Goal: Task Accomplishment & Management: Manage account settings

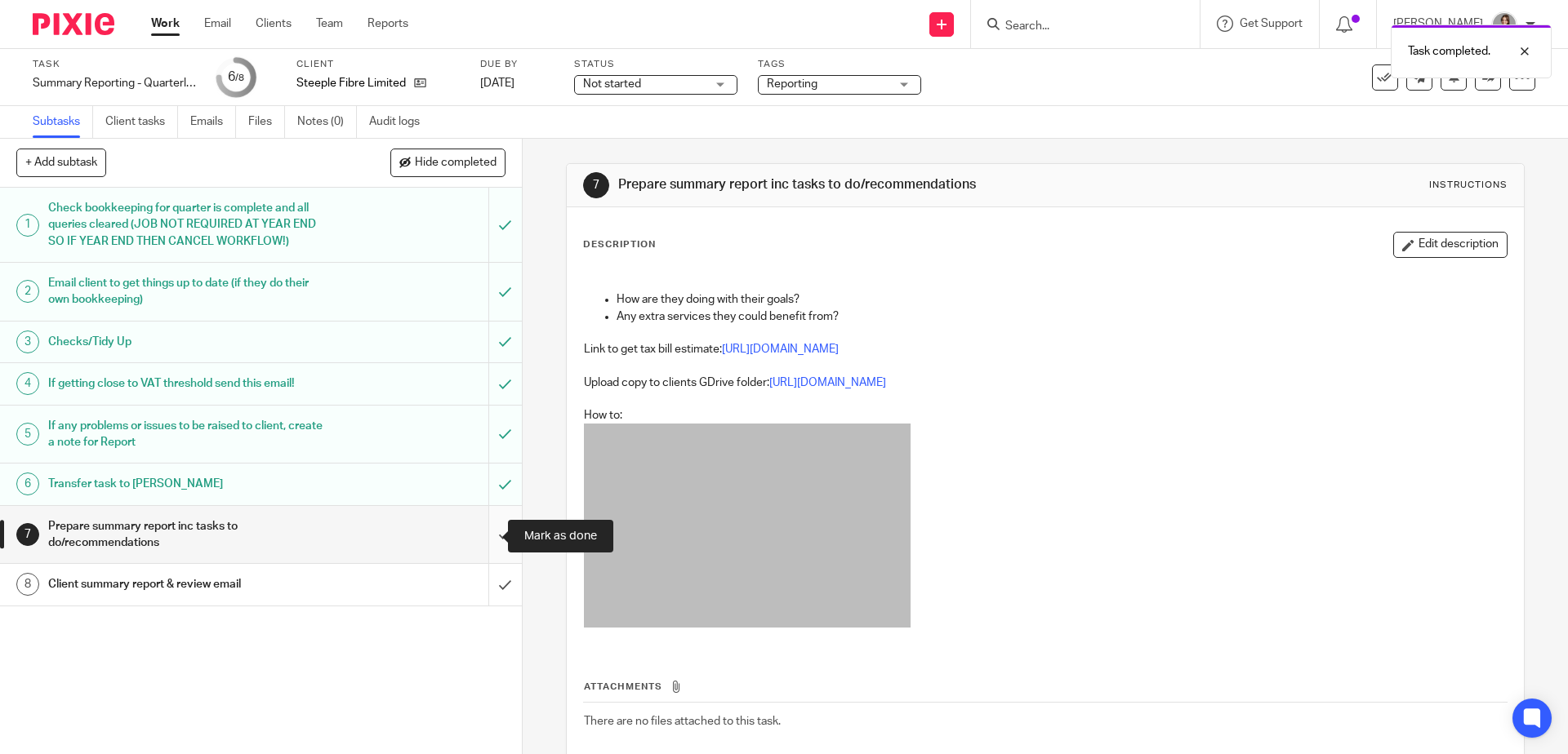
click at [478, 532] on input "submit" at bounding box center [261, 535] width 522 height 58
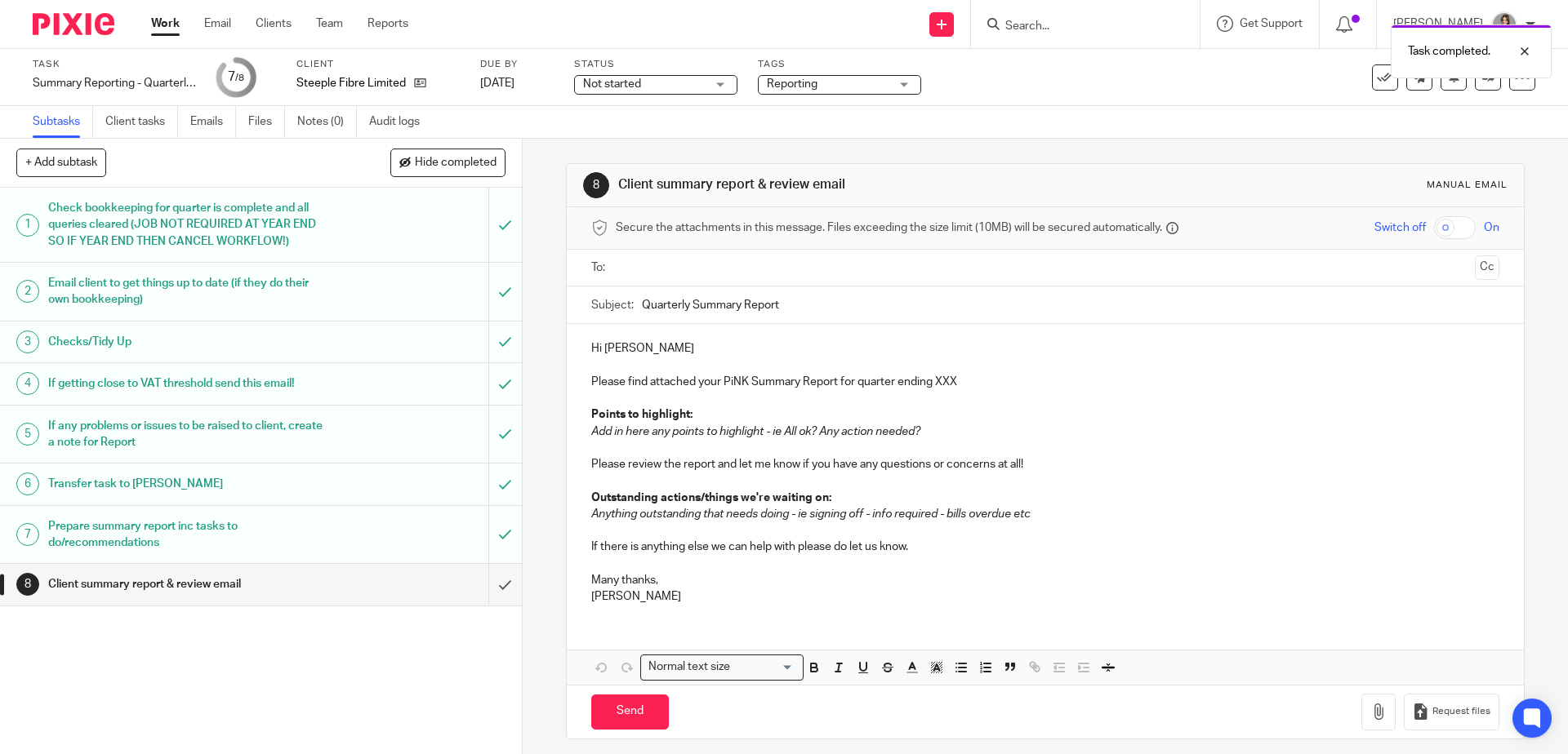
click at [943, 385] on p "Please find attached your PiNK Summary Report for quarter ending XXX" at bounding box center [1045, 382] width 907 height 16
click at [942, 385] on p "Please find attached your PiNK Summary Report for quarter ending XXX" at bounding box center [1045, 382] width 907 height 16
click at [712, 369] on p at bounding box center [1045, 365] width 907 height 16
click at [958, 392] on p at bounding box center [1045, 398] width 907 height 16
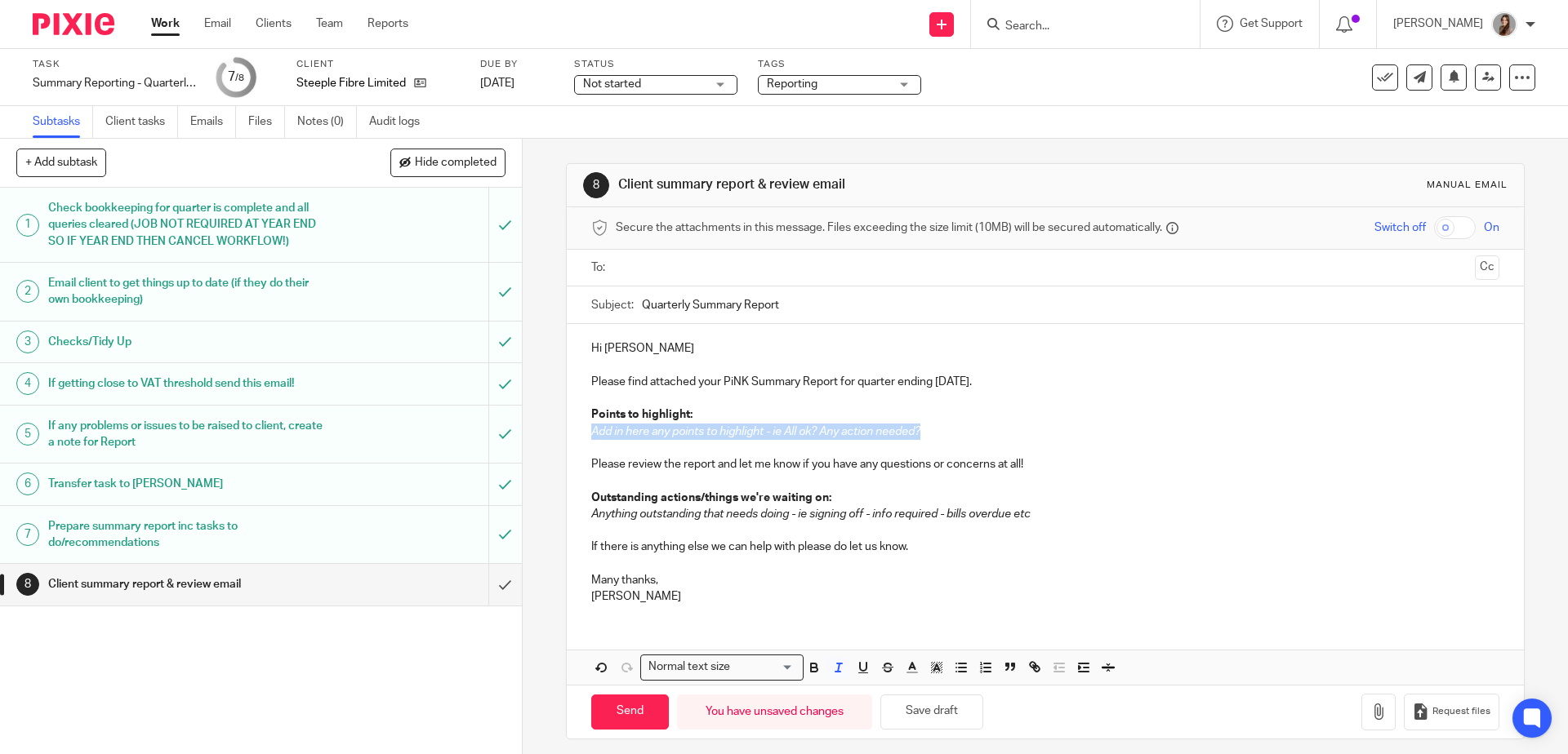
drag, startPoint x: 944, startPoint y: 443, endPoint x: 576, endPoint y: 429, distance: 368.3
click at [576, 429] on div "Hi Gavin Please find attached your PiNK Summary Report for quarter ending 30 Se…" at bounding box center [1044, 471] width 956 height 293
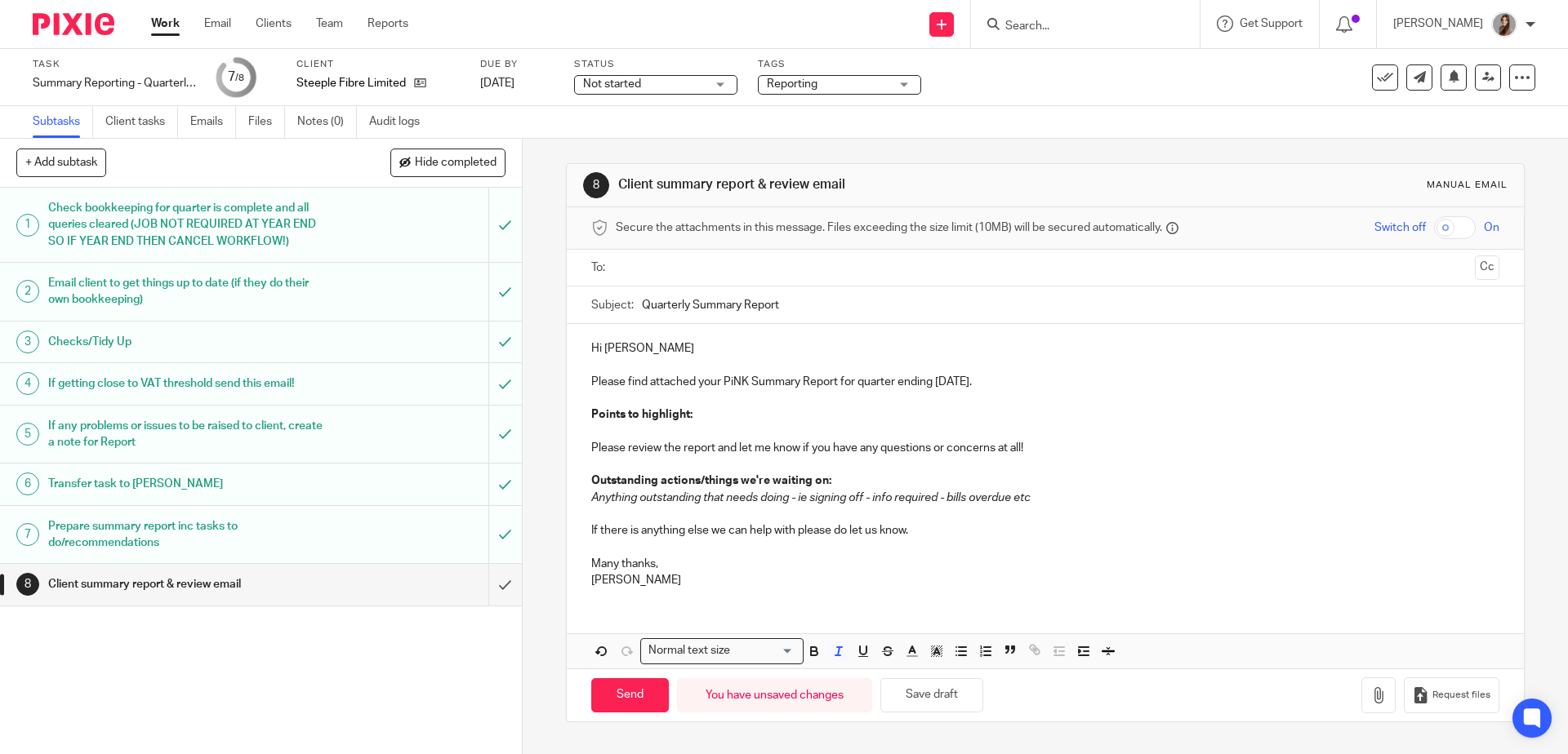
click at [671, 427] on p "Please review the report and let me know if you have any questions or concerns …" at bounding box center [1045, 440] width 907 height 34
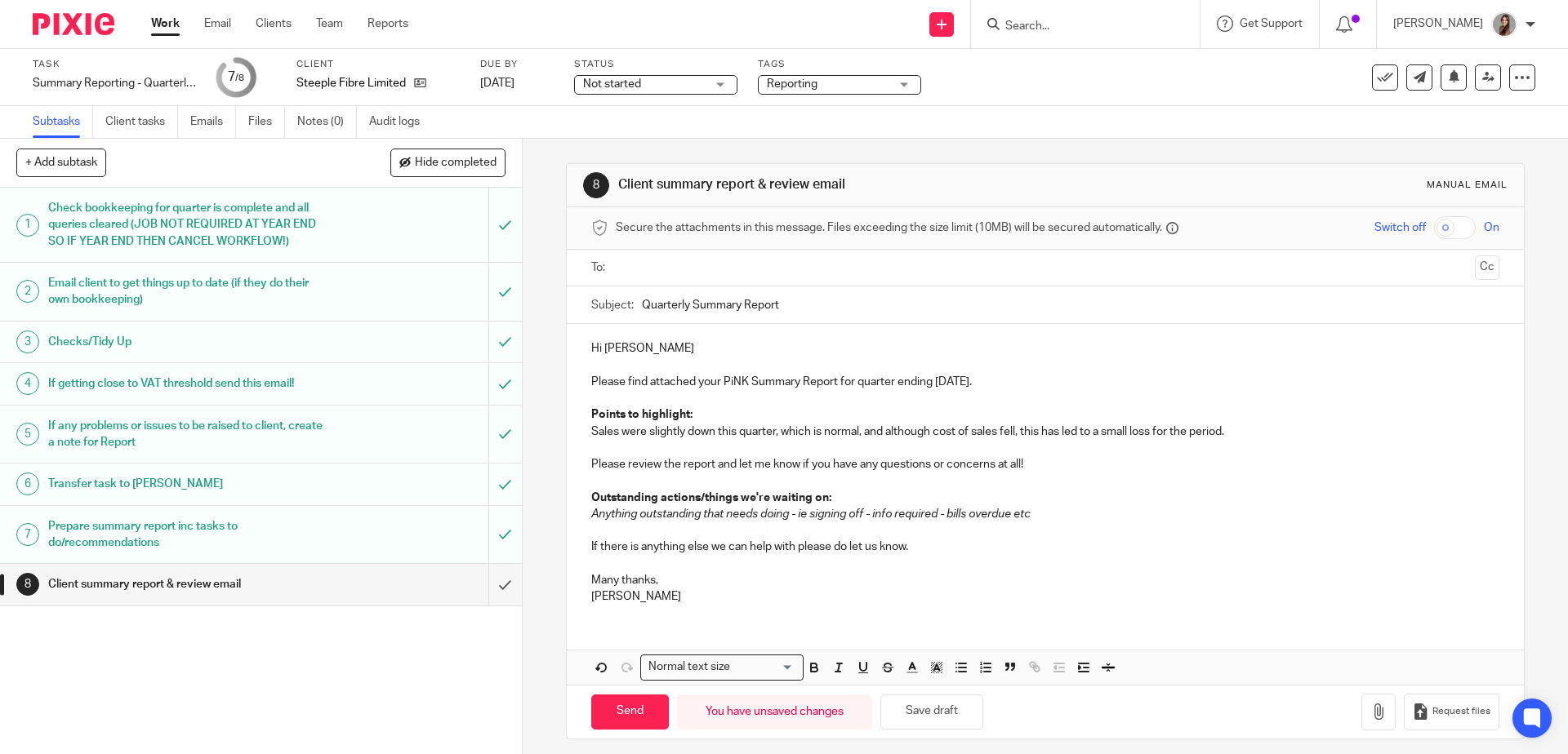
click at [603, 426] on p "Sales were slightly down this quarter, which is normal, and although cost of sa…" at bounding box center [1045, 432] width 907 height 16
drag, startPoint x: 774, startPoint y: 436, endPoint x: 1058, endPoint y: 438, distance: 284.0
click at [1058, 438] on p "Sales were slightly down this quarter, which is normal, and although cost of sa…" at bounding box center [1045, 432] width 907 height 16
click at [618, 440] on p "Sales were slightly down this quarter, which led to a small loss for the period." at bounding box center [1045, 432] width 907 height 16
click at [644, 345] on p "Hi Gavin" at bounding box center [1045, 349] width 907 height 16
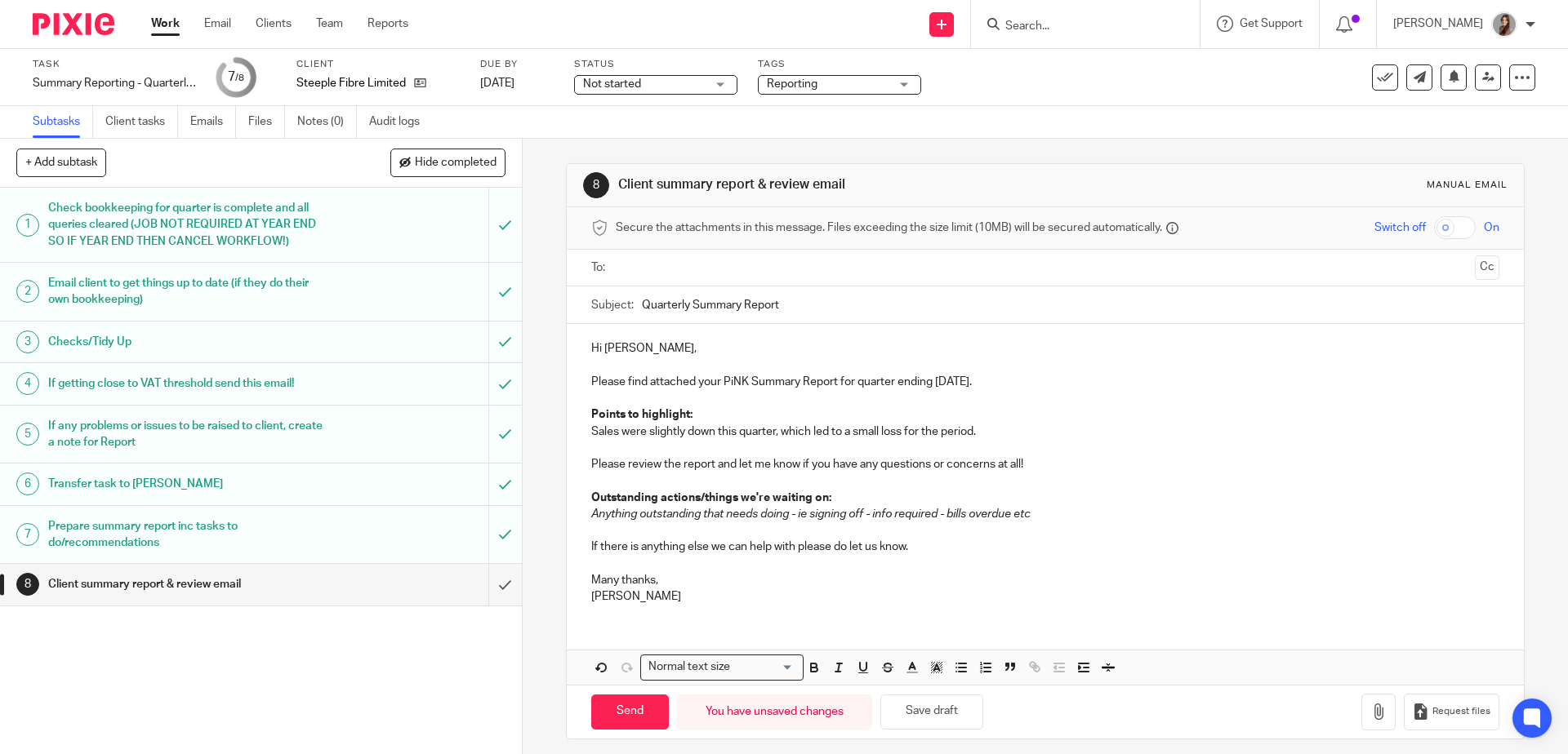
click at [780, 524] on p at bounding box center [1045, 531] width 907 height 16
drag, startPoint x: 1058, startPoint y: 524, endPoint x: 540, endPoint y: 503, distance: 518.4
click at [540, 503] on div "8 Client summary report & review email Manual email Secure the attachments in t…" at bounding box center [1045, 446] width 1045 height 616
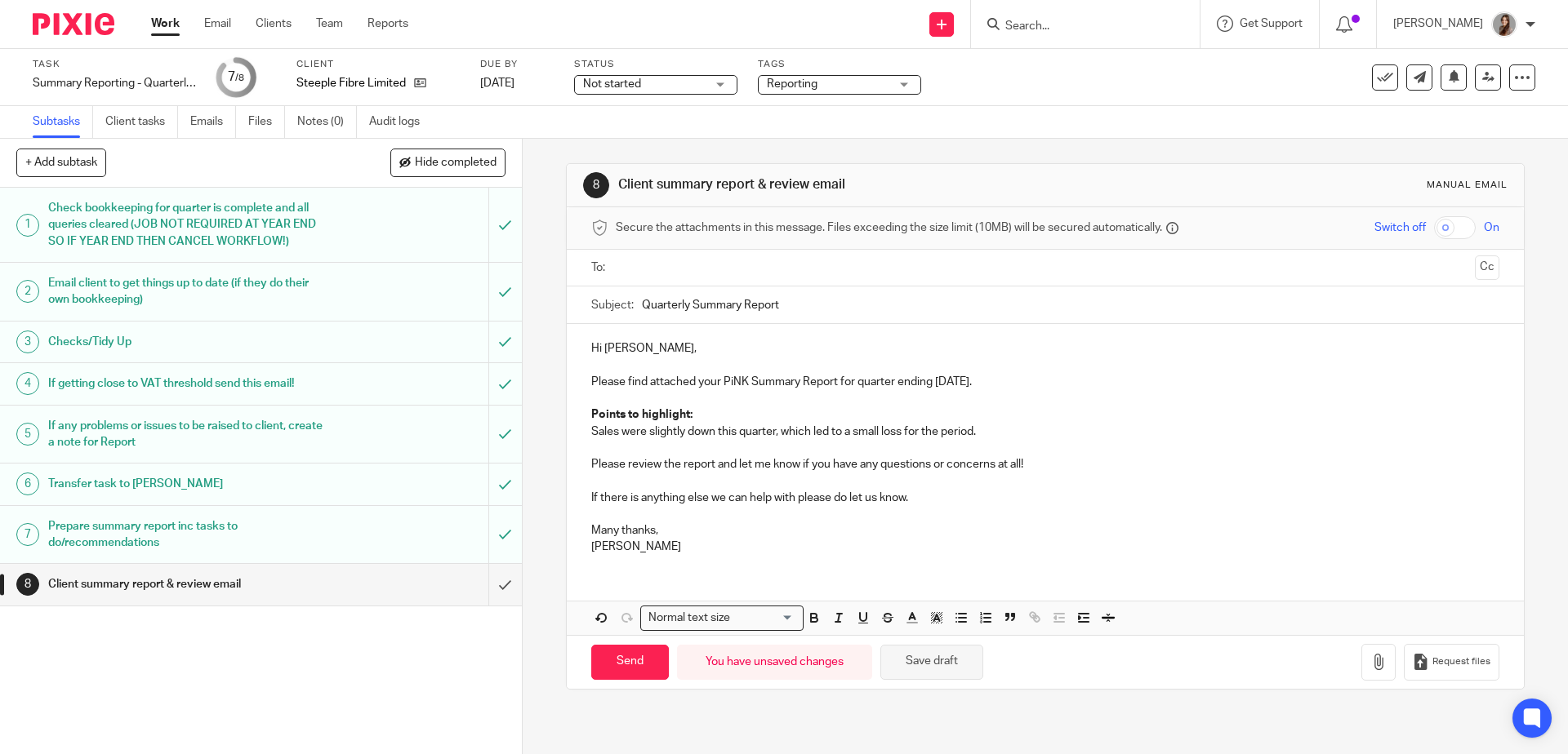
click at [946, 664] on button "Save draft" at bounding box center [931, 662] width 103 height 36
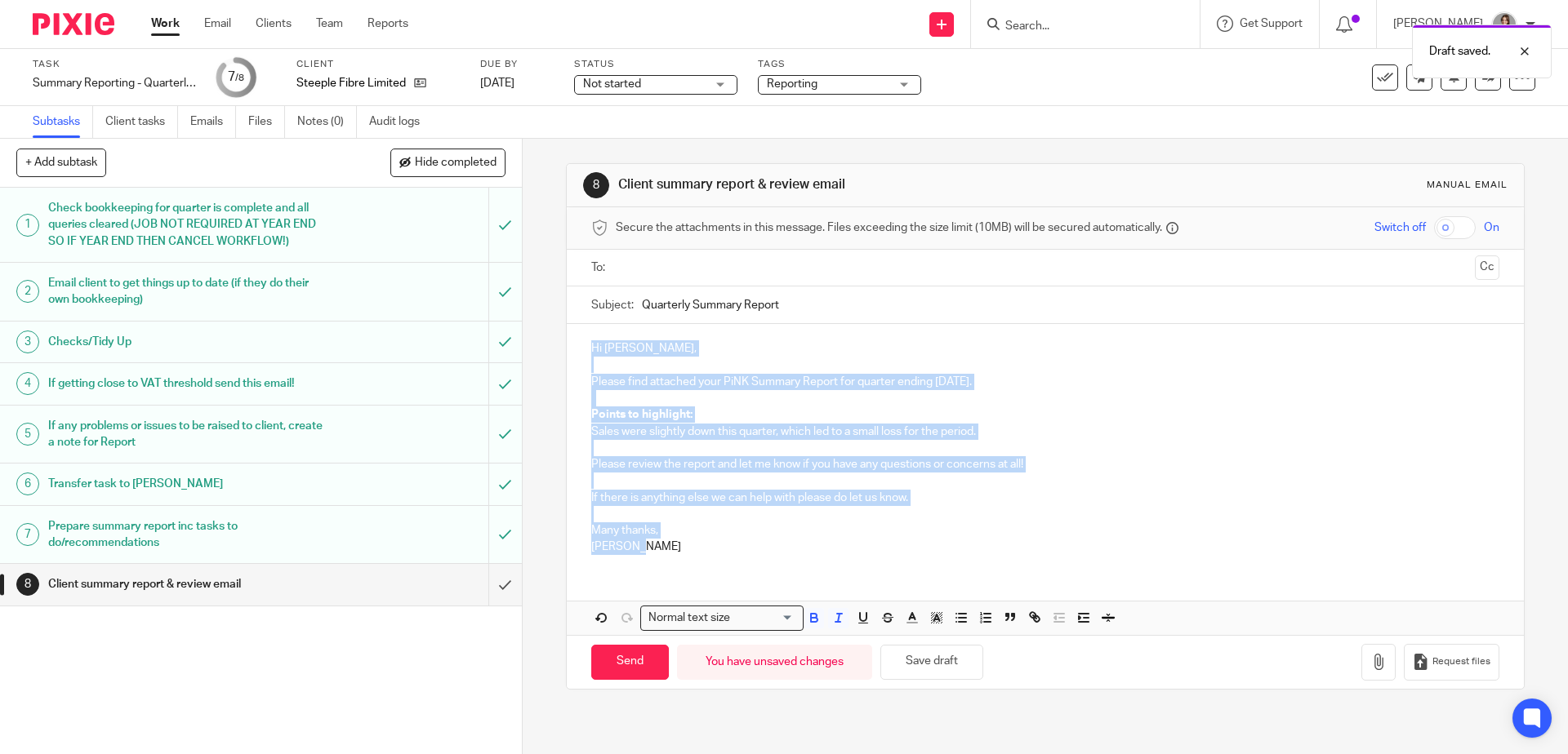
drag, startPoint x: 669, startPoint y: 562, endPoint x: 579, endPoint y: 338, distance: 241.4
click at [579, 338] on div "Hi Gavin, Please find attached your PiNK Summary Report for quarter ending 30 S…" at bounding box center [1044, 445] width 956 height 243
copy div "Hi Gavin, Please find attached your PiNK Summary Report for quarter ending 30 S…"
click at [730, 386] on p "Please find attached your PiNK Summary Report for quarter ending 30 September 2…" at bounding box center [1045, 382] width 907 height 16
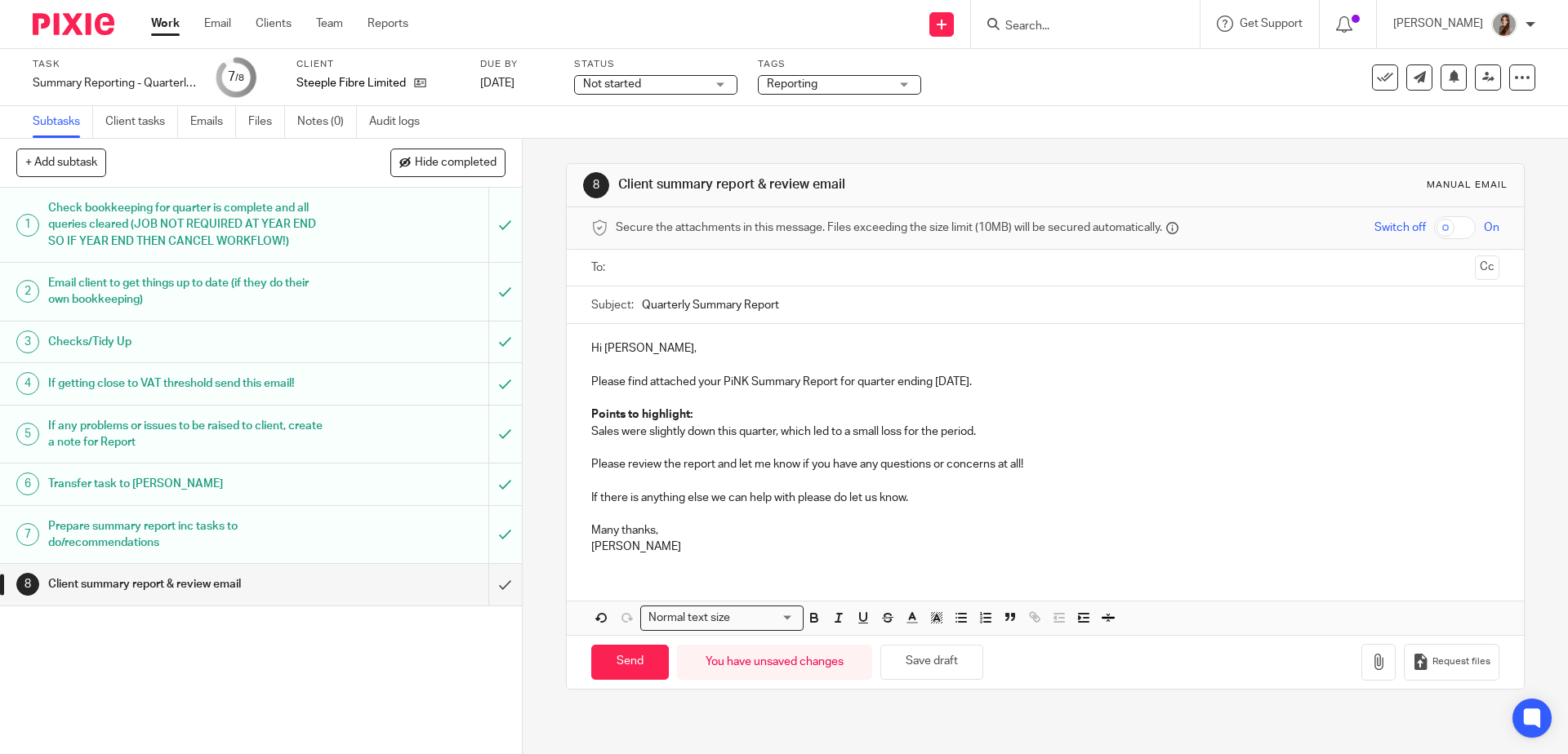
click at [625, 270] on input "text" at bounding box center [1044, 268] width 845 height 19
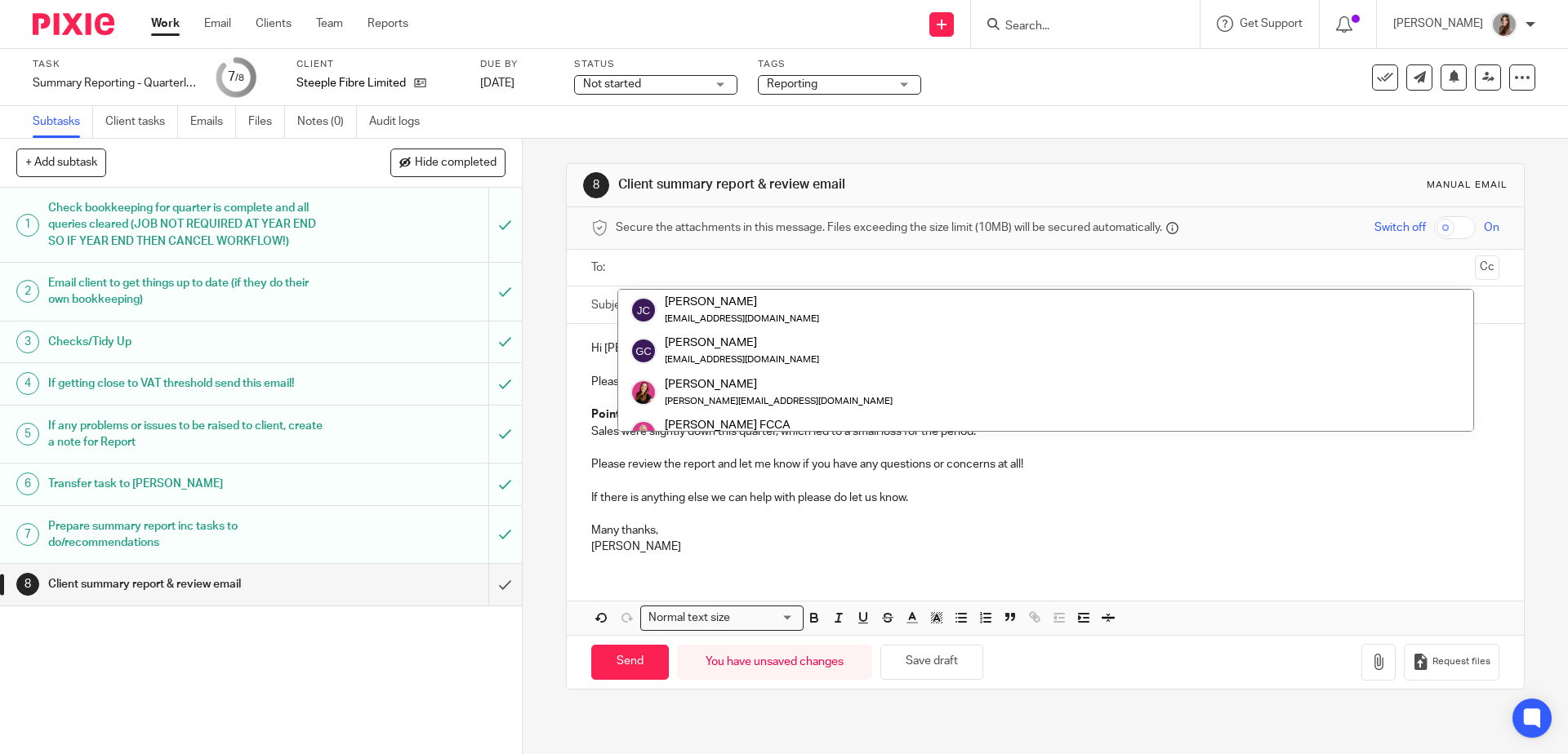
click at [629, 275] on input "text" at bounding box center [1044, 268] width 845 height 19
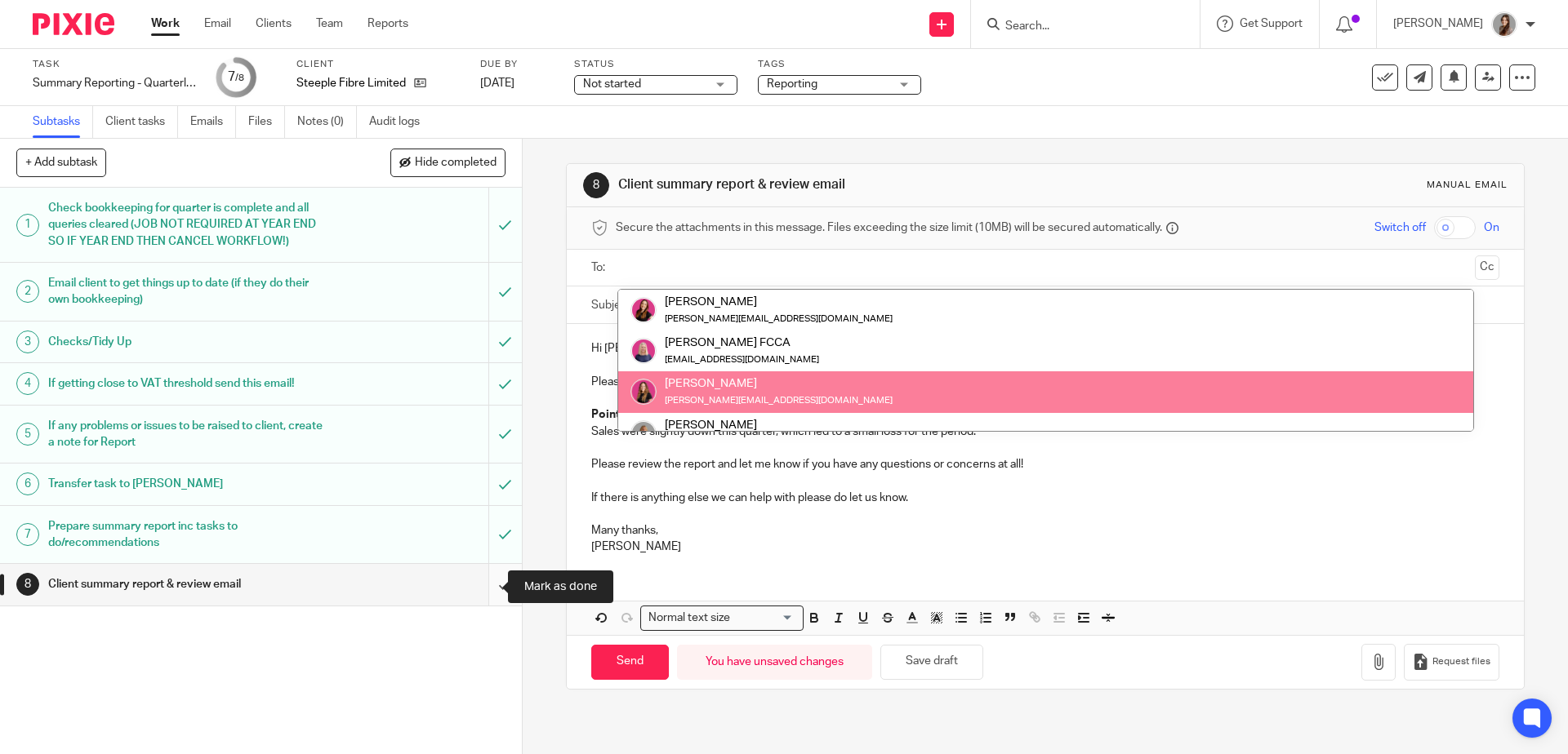
click at [480, 594] on input "submit" at bounding box center [261, 584] width 522 height 41
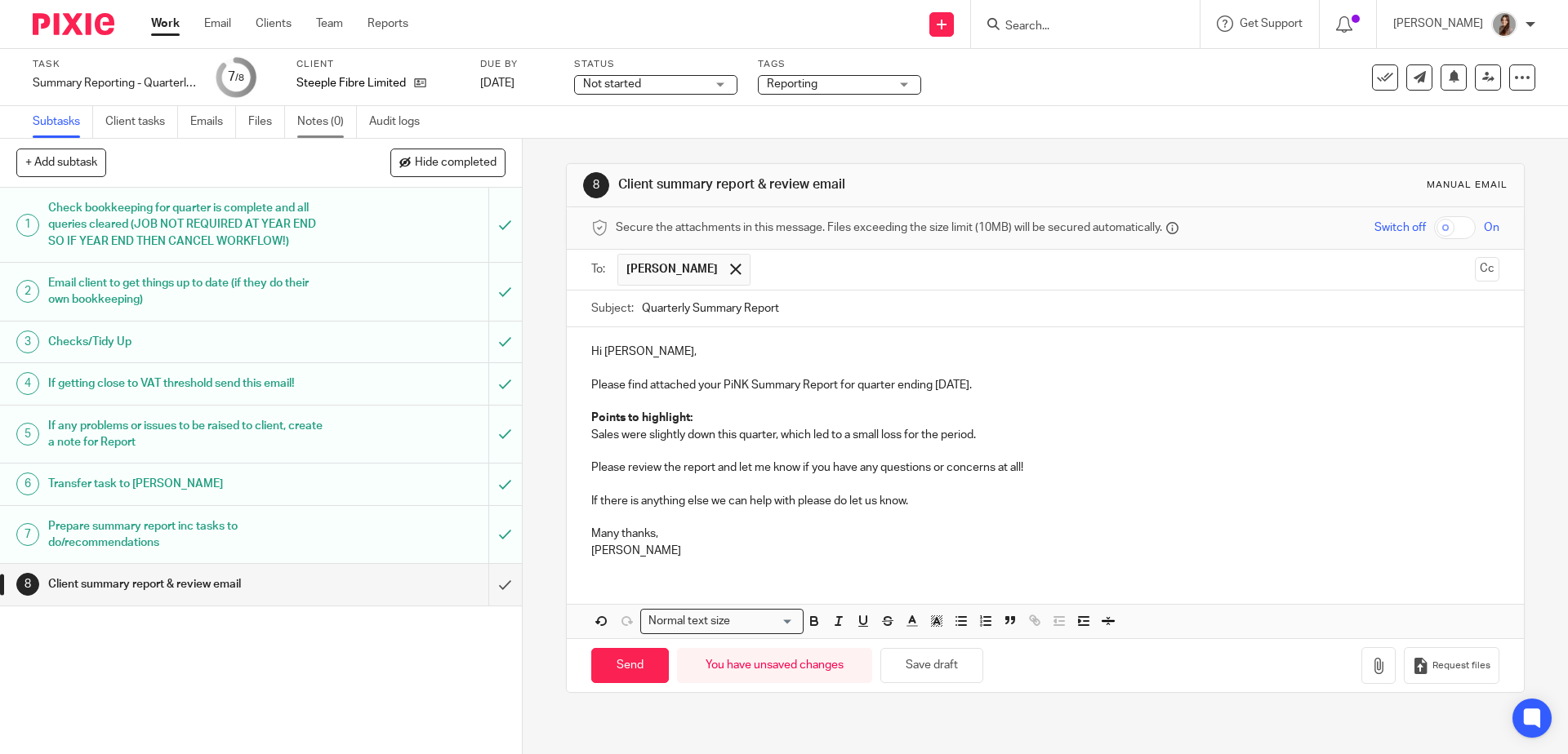
click at [308, 119] on link "Notes (0)" at bounding box center [326, 122] width 59 height 32
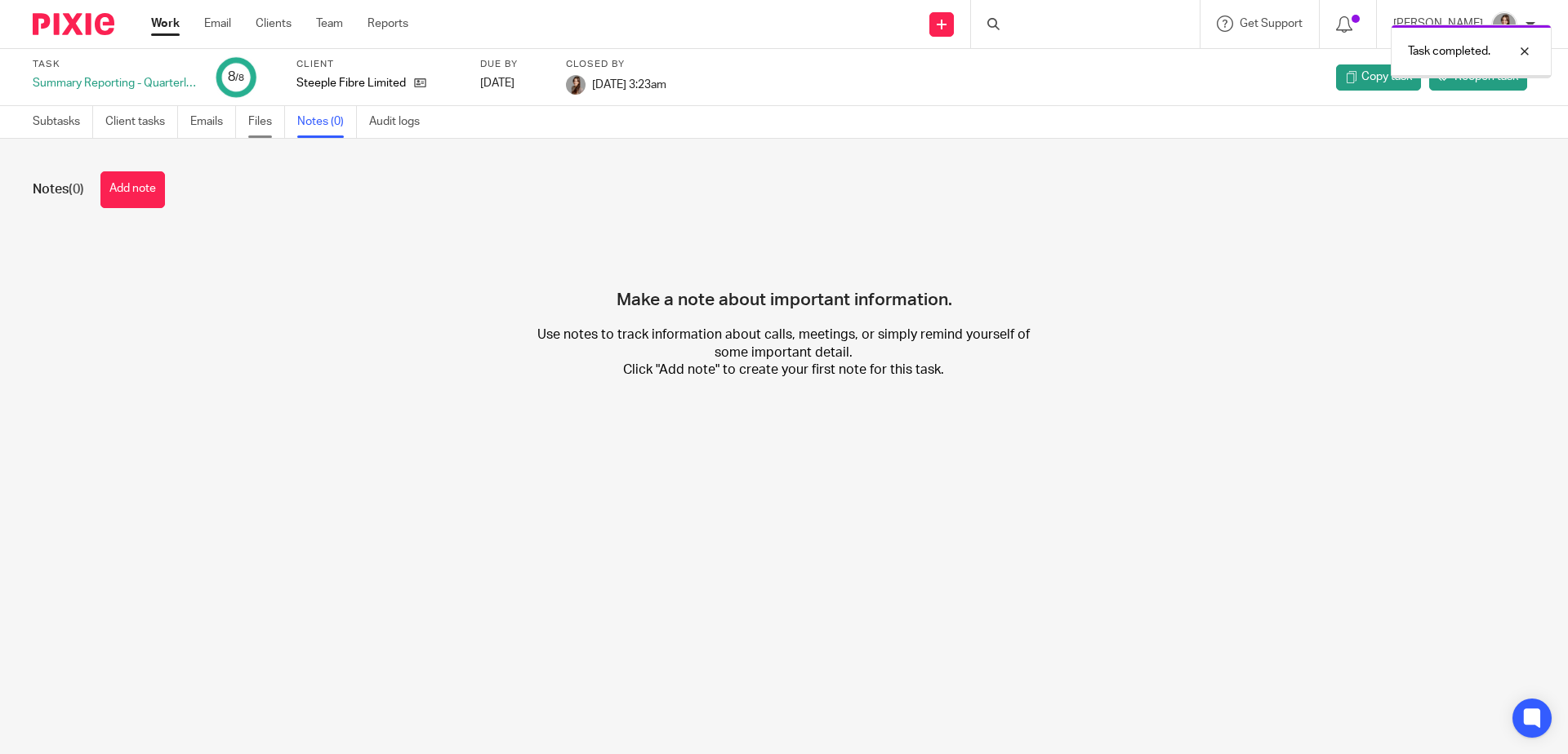
click at [257, 125] on link "Files" at bounding box center [266, 122] width 36 height 32
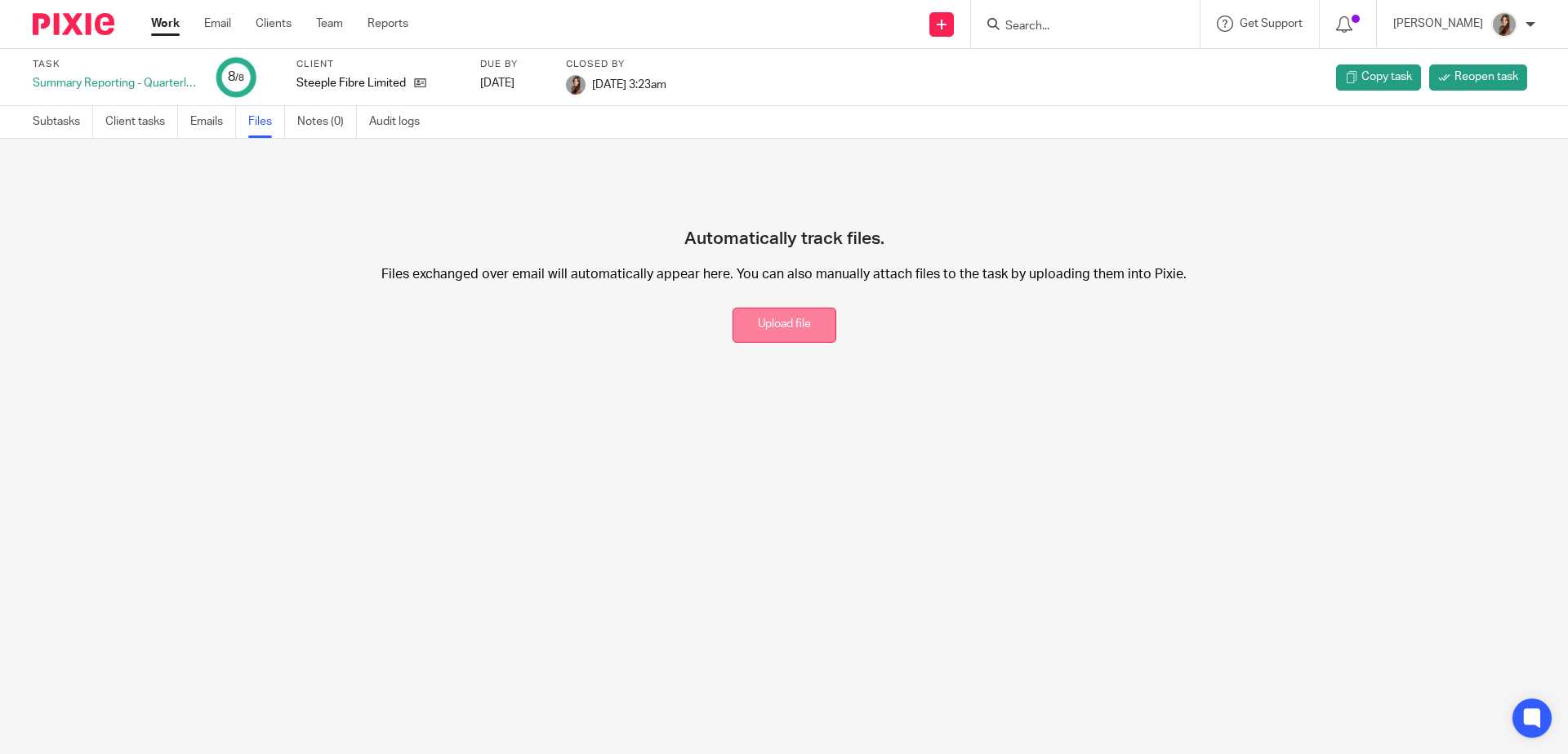
click at [791, 326] on button "Upload file" at bounding box center [784, 325] width 104 height 36
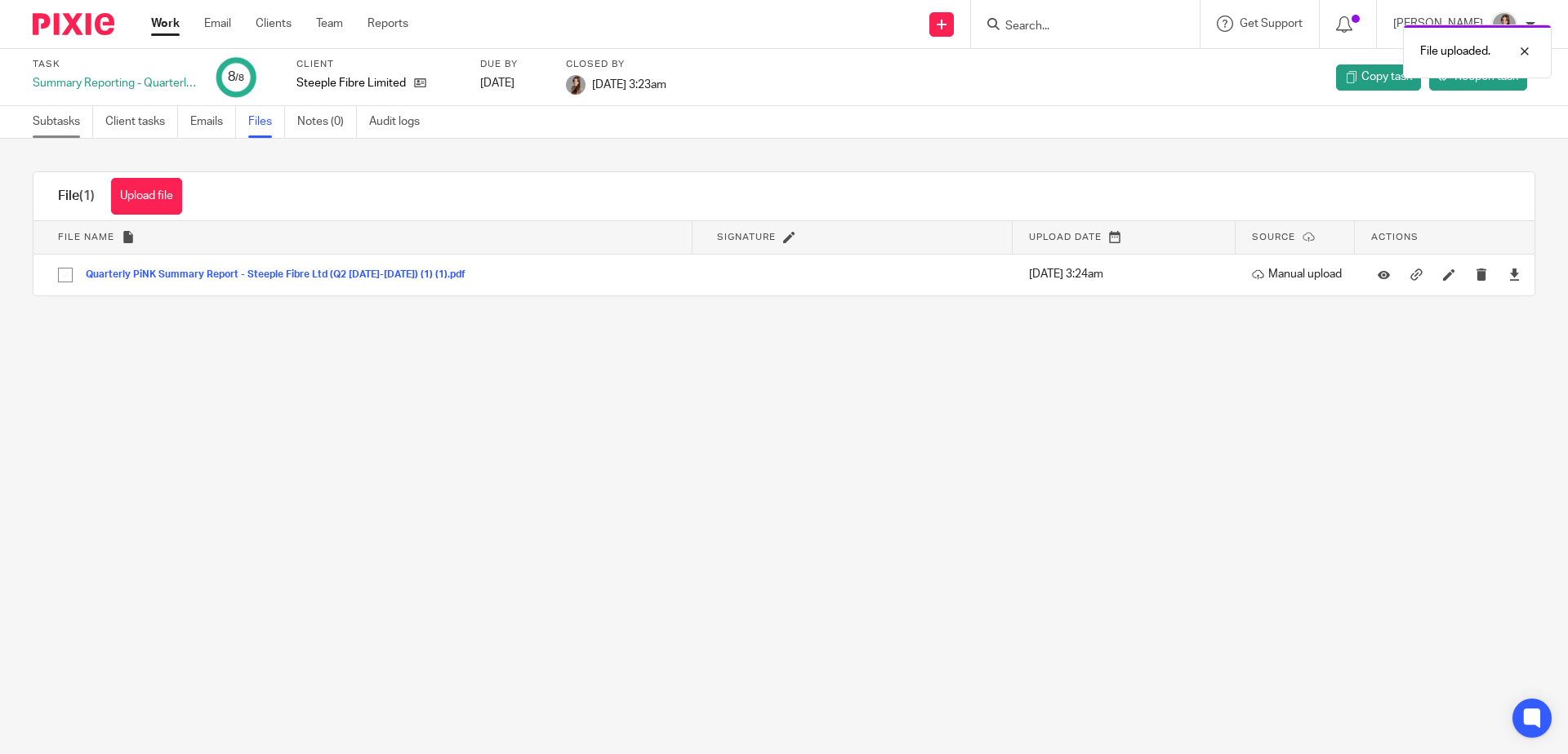
click at [56, 129] on link "Subtasks" at bounding box center [63, 122] width 60 height 32
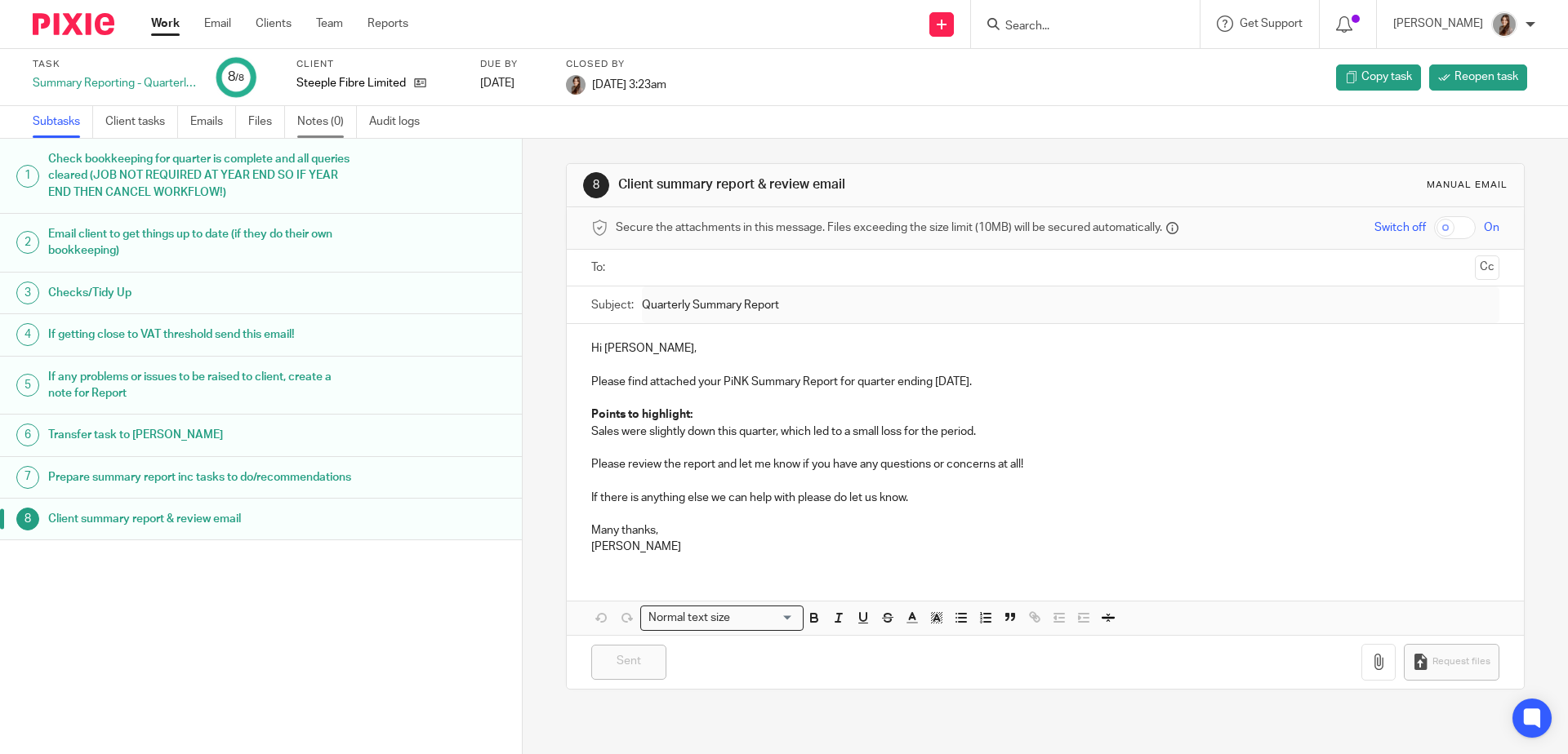
click at [316, 122] on link "Notes (0)" at bounding box center [326, 122] width 59 height 32
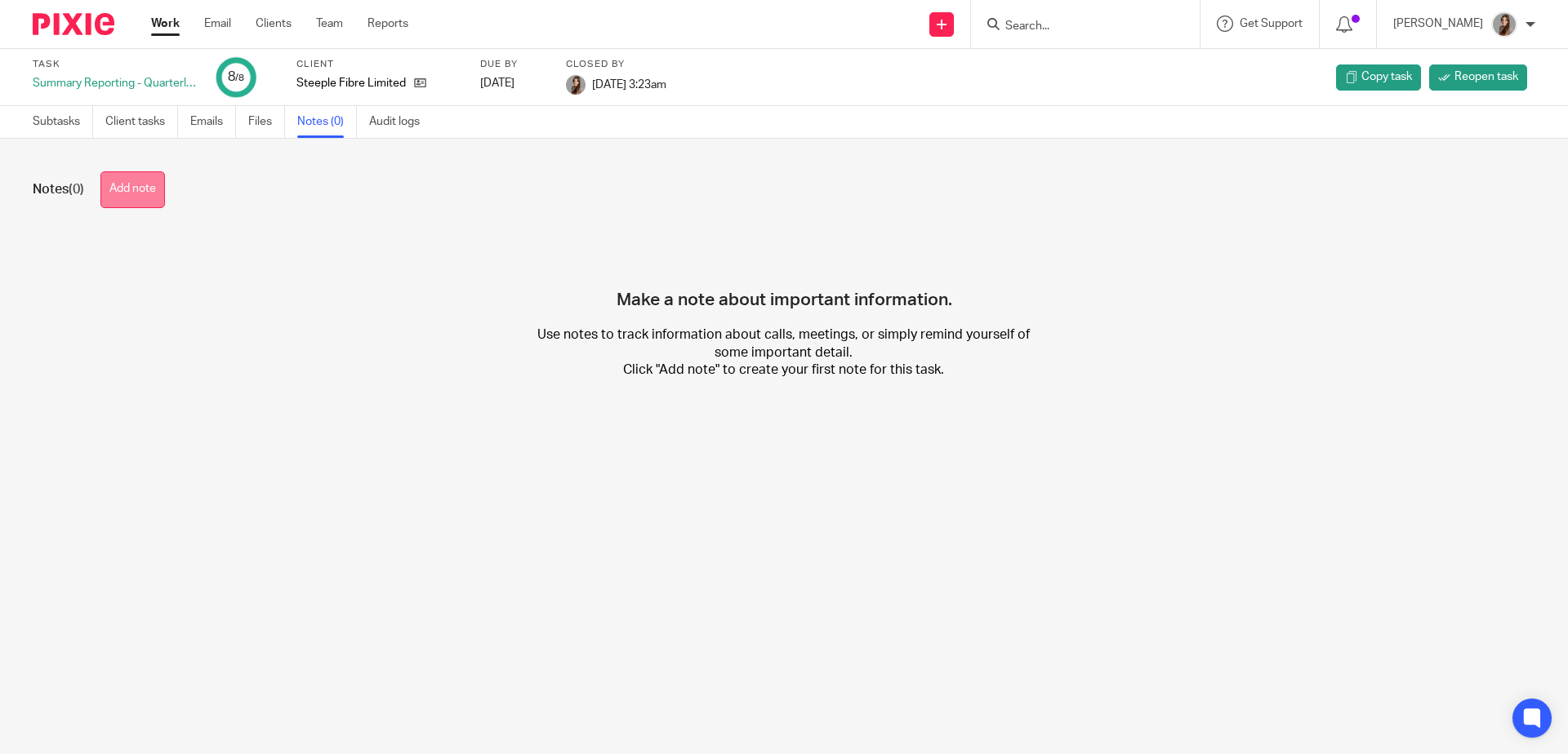
click at [128, 191] on button "Add note" at bounding box center [132, 189] width 65 height 36
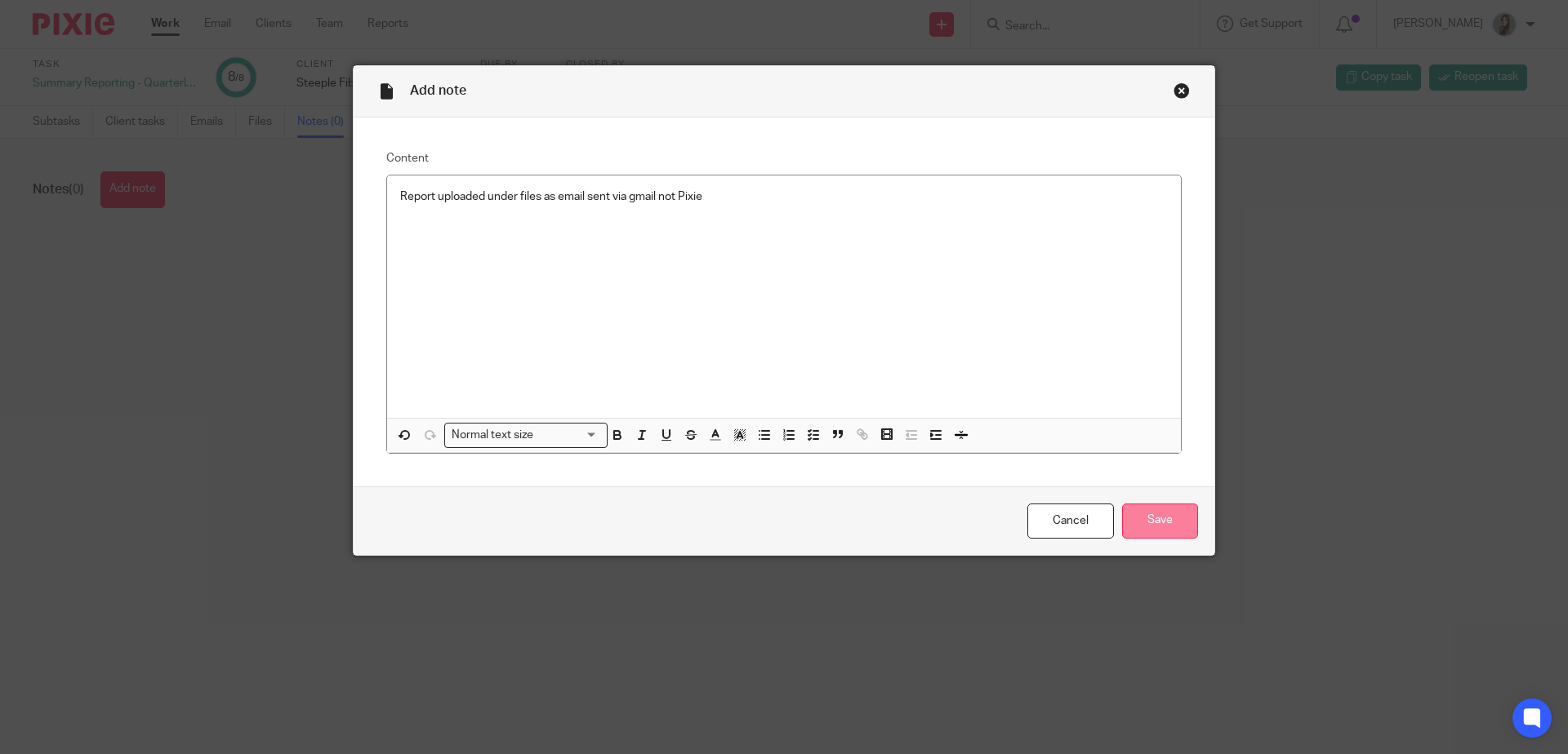
click at [1144, 522] on input "Save" at bounding box center [1159, 521] width 76 height 36
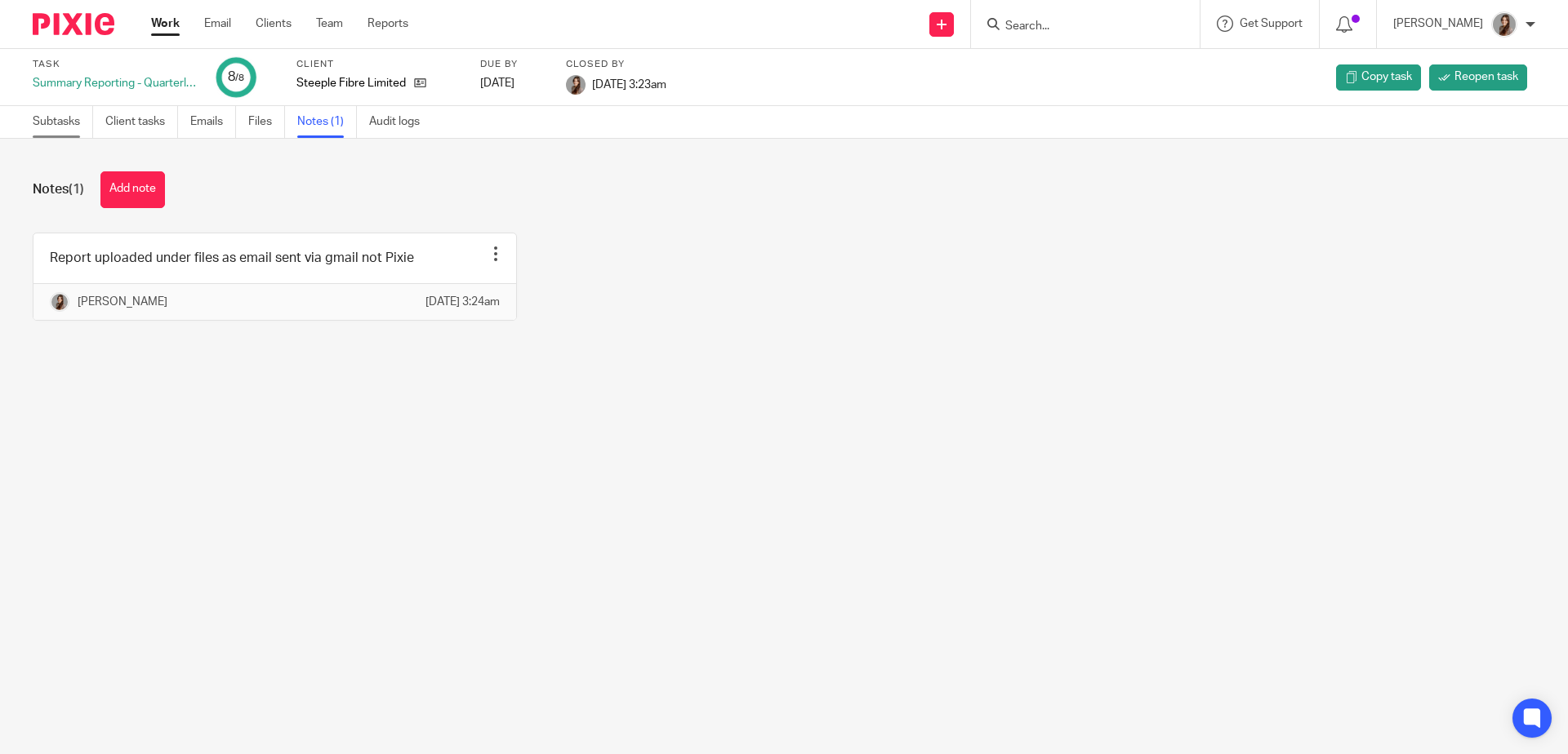
click at [57, 120] on link "Subtasks" at bounding box center [63, 122] width 60 height 32
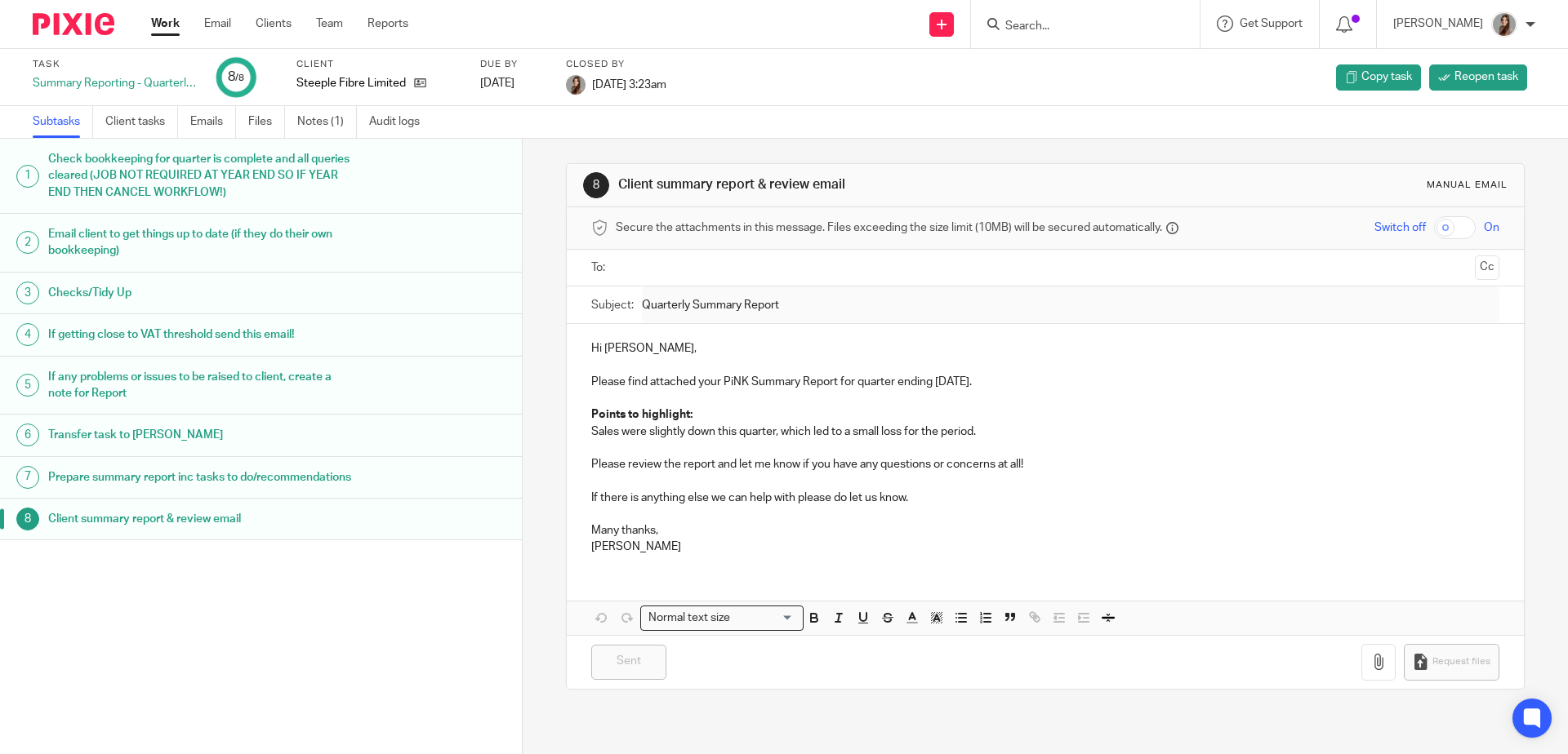
click at [109, 15] on img at bounding box center [74, 24] width 82 height 22
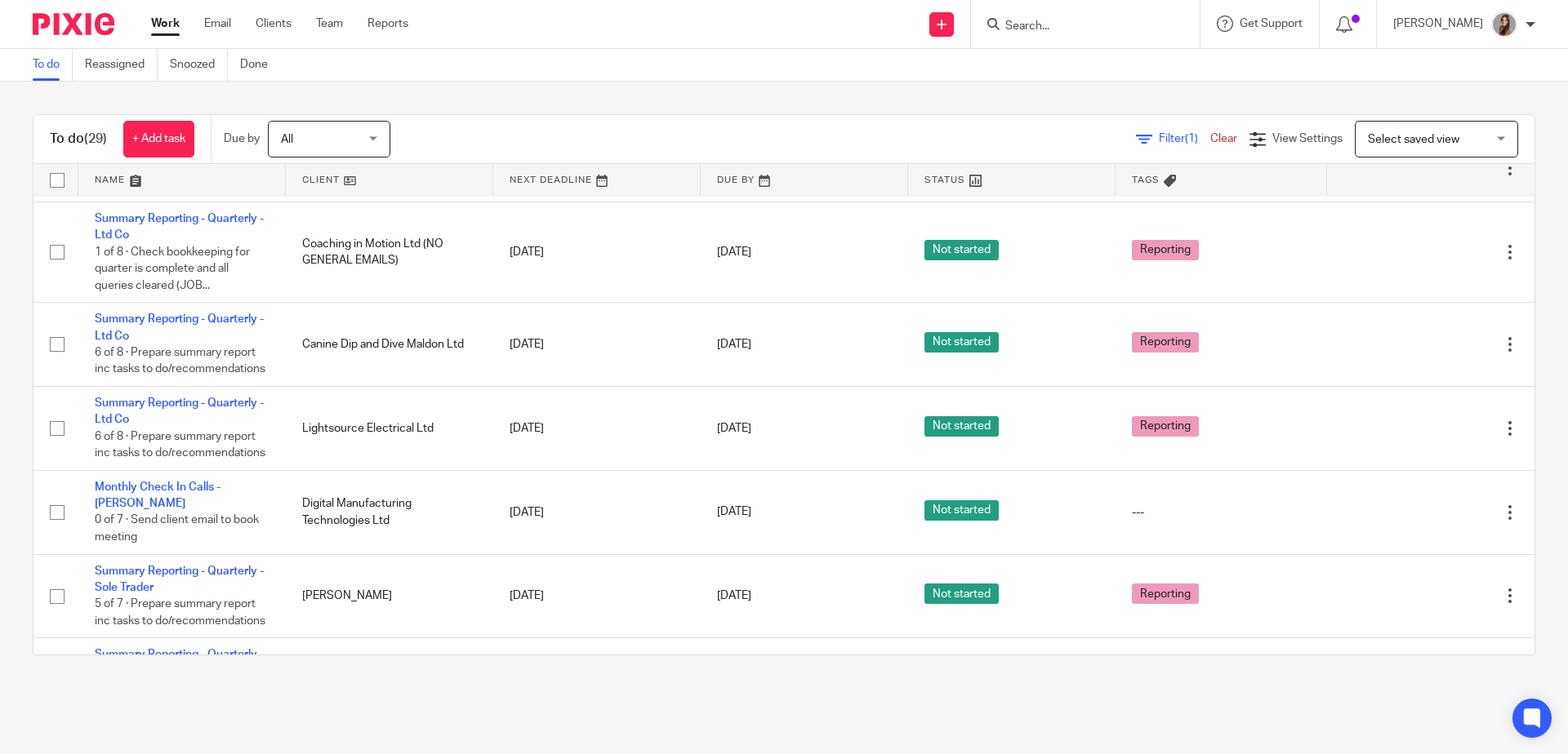
scroll to position [313, 0]
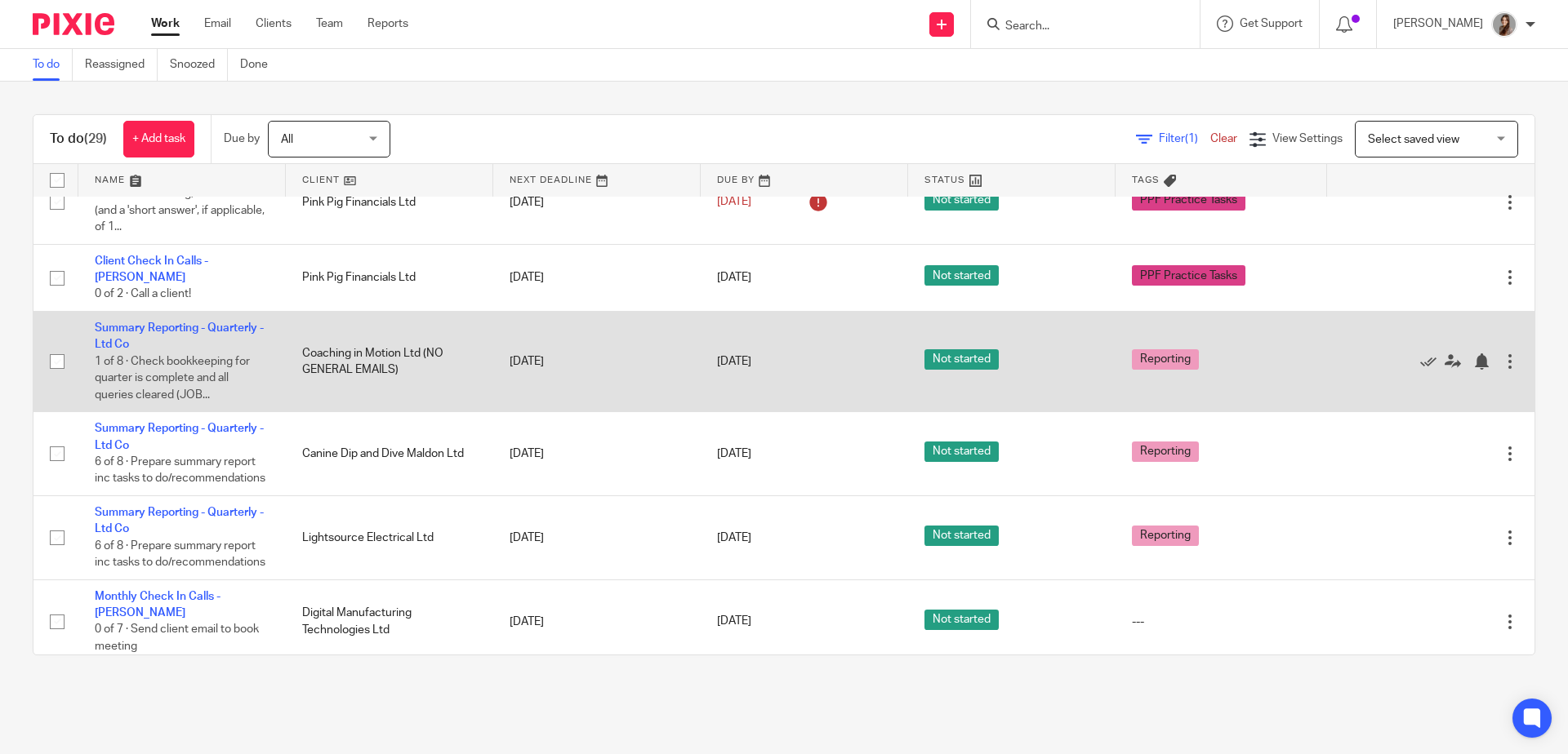
click at [165, 317] on td "Summary Reporting - Quarterly - Ltd Co 1 of 8 · Check bookkeeping for quarter i…" at bounding box center [182, 361] width 208 height 100
click at [169, 331] on link "Summary Reporting - Quarterly - Ltd Co" at bounding box center [179, 336] width 169 height 27
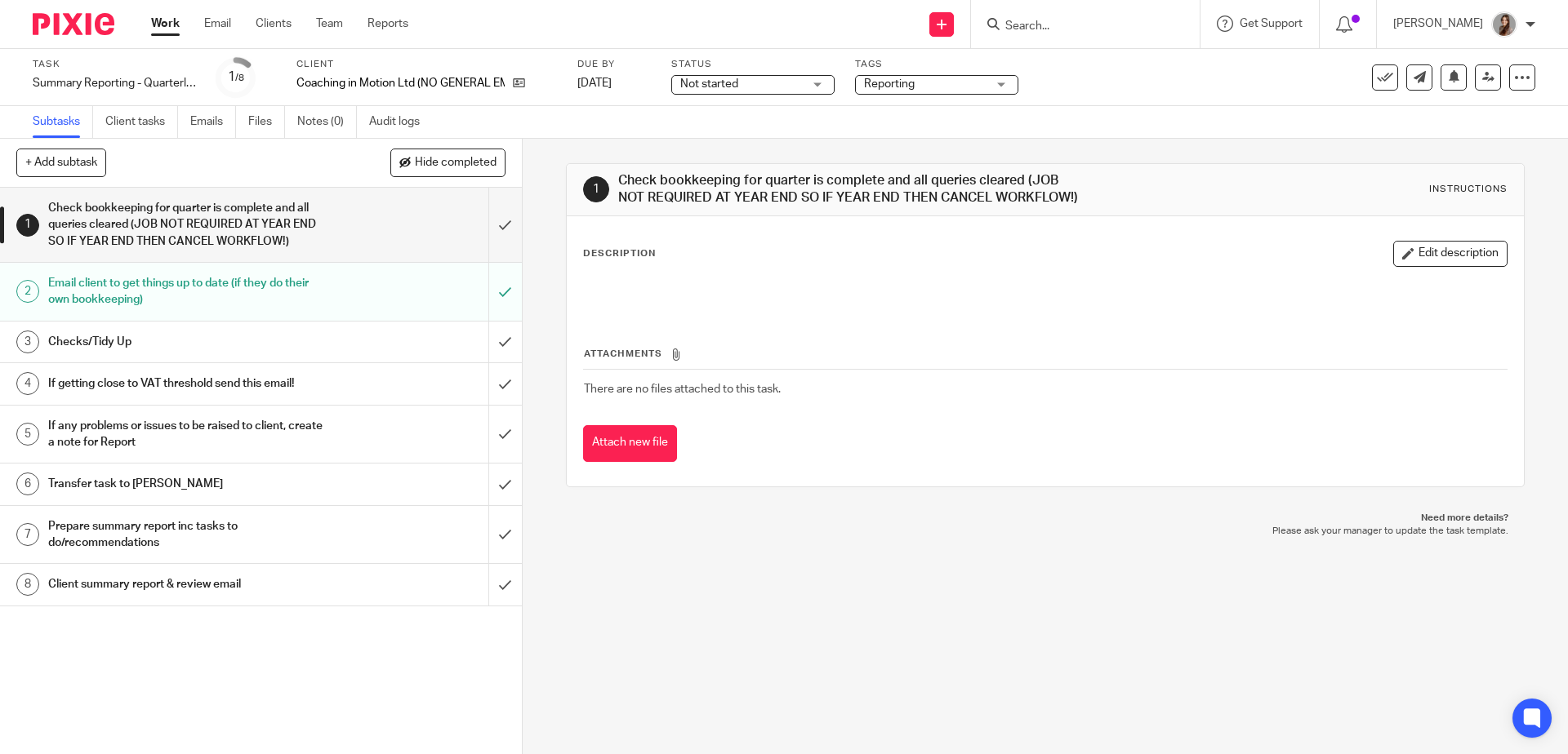
click at [188, 301] on h1 "Email client to get things up to date (if they do their own bookkeeping)" at bounding box center [190, 292] width 282 height 42
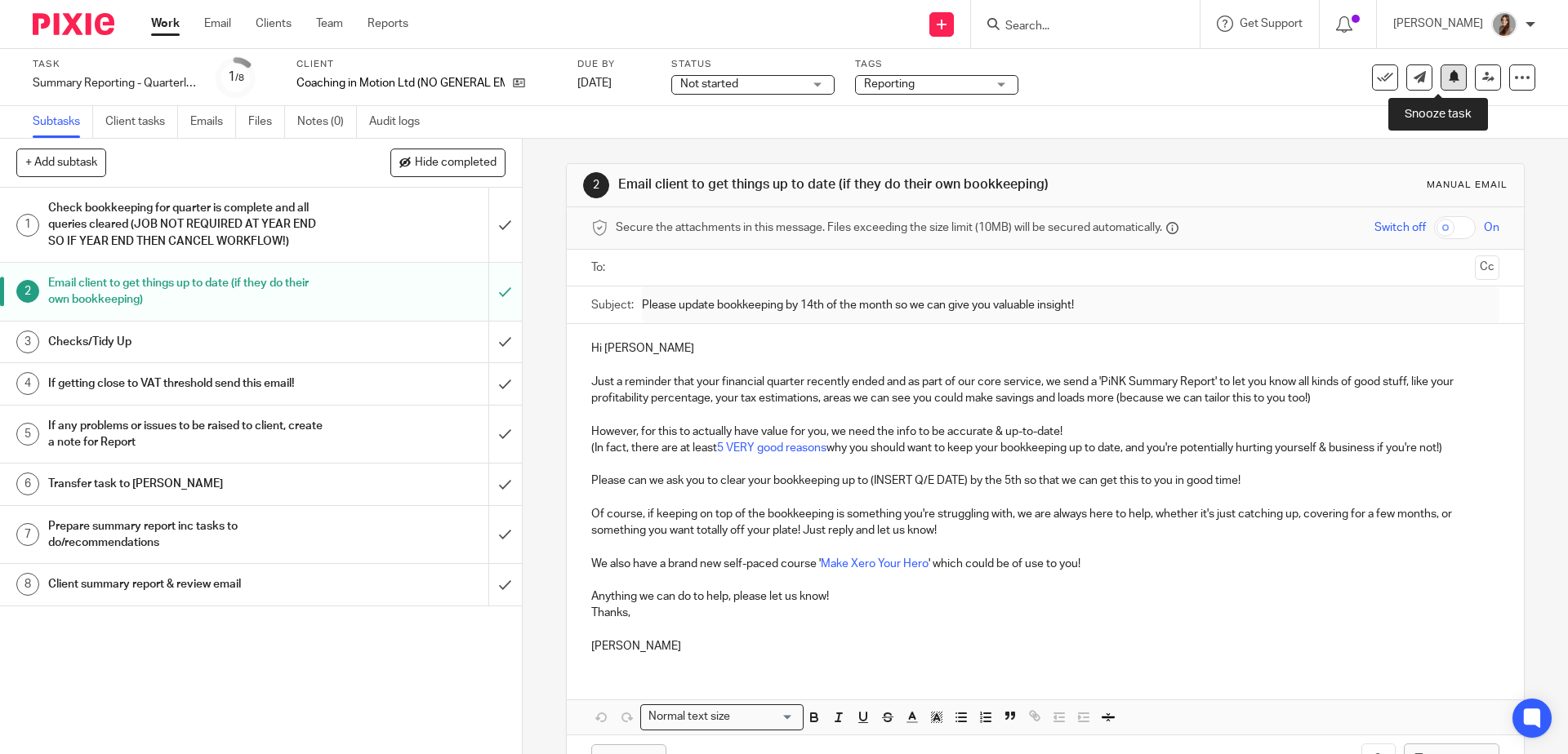
click at [1448, 83] on icon at bounding box center [1453, 76] width 12 height 12
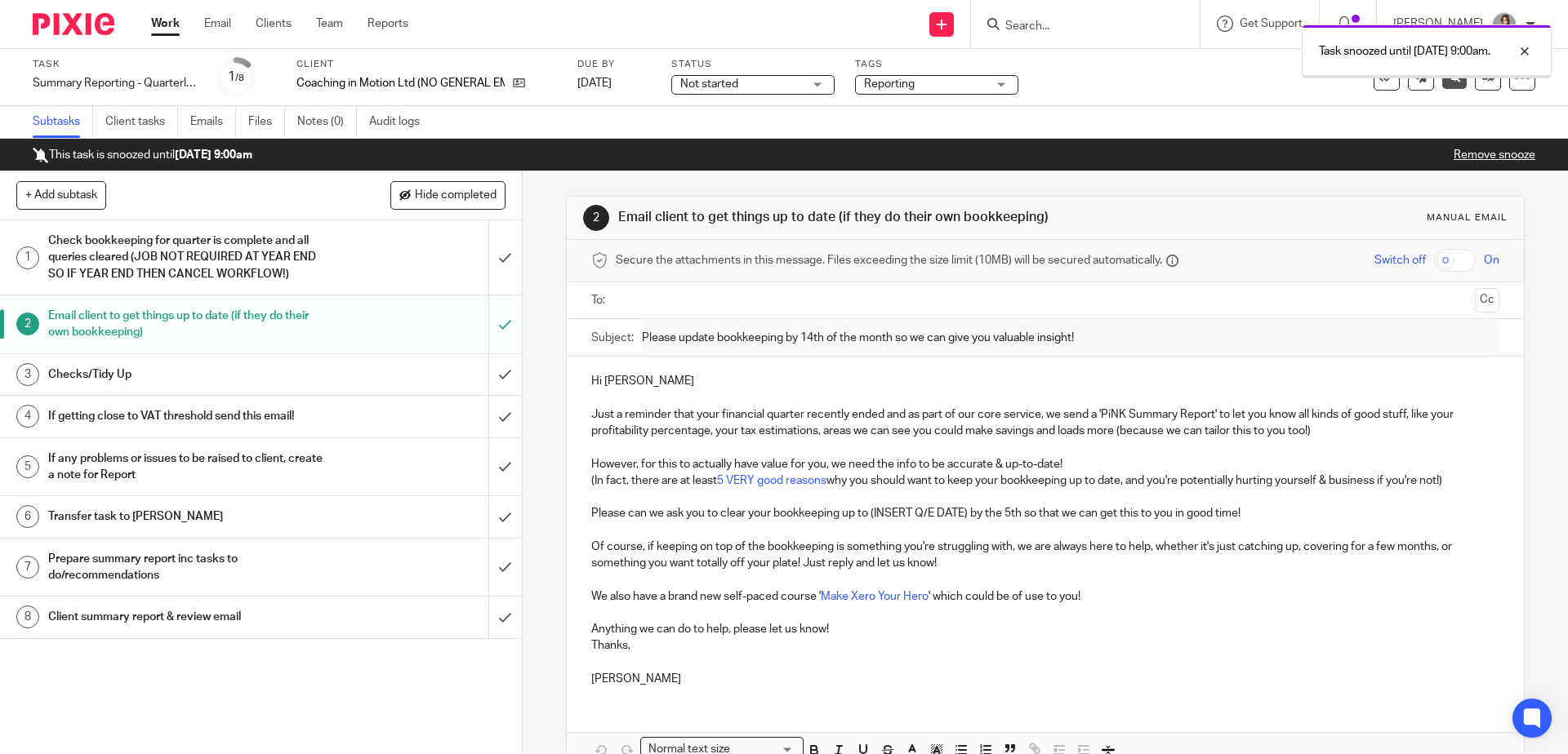
click at [79, 26] on img at bounding box center [74, 24] width 82 height 22
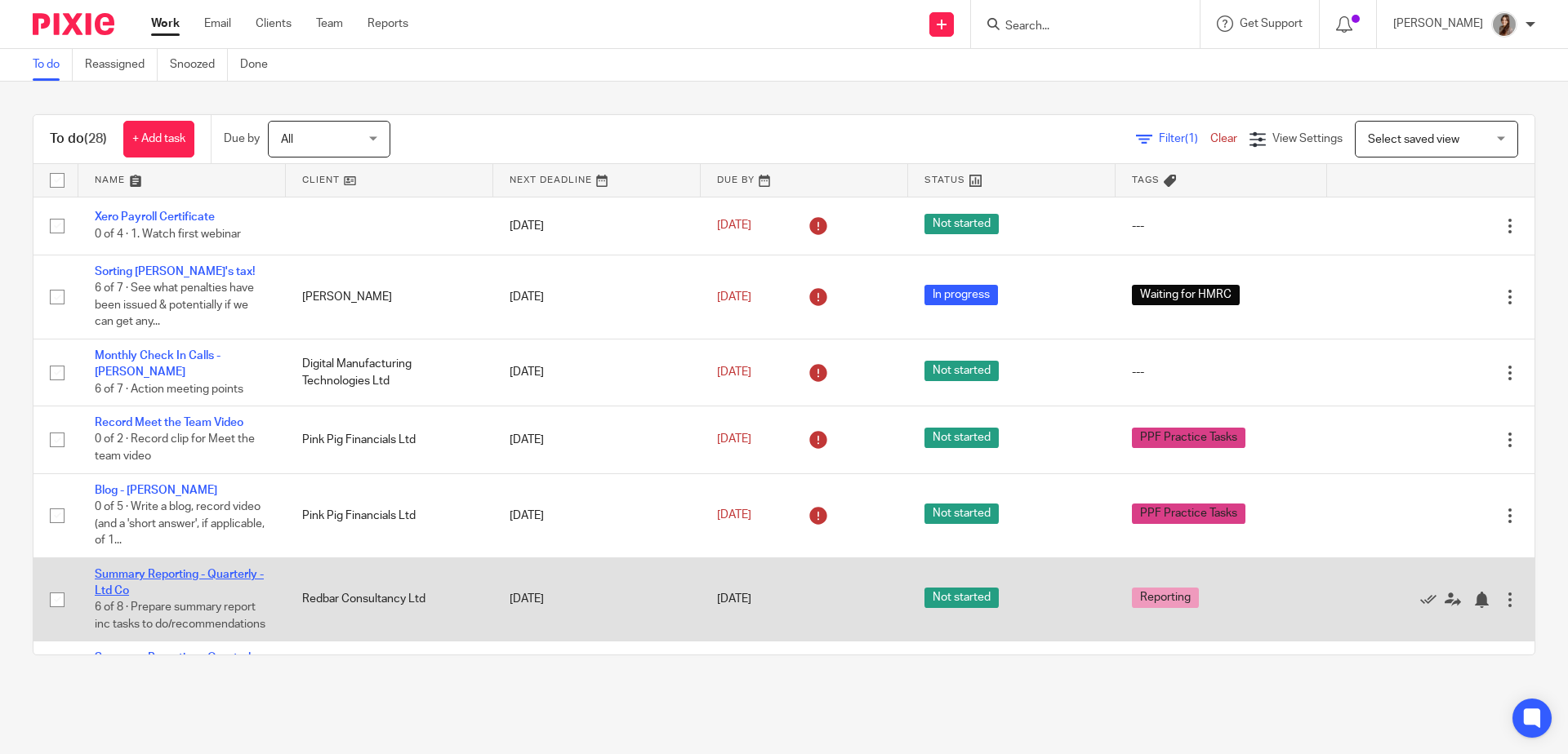
click at [154, 584] on link "Summary Reporting - Quarterly - Ltd Co" at bounding box center [179, 583] width 169 height 27
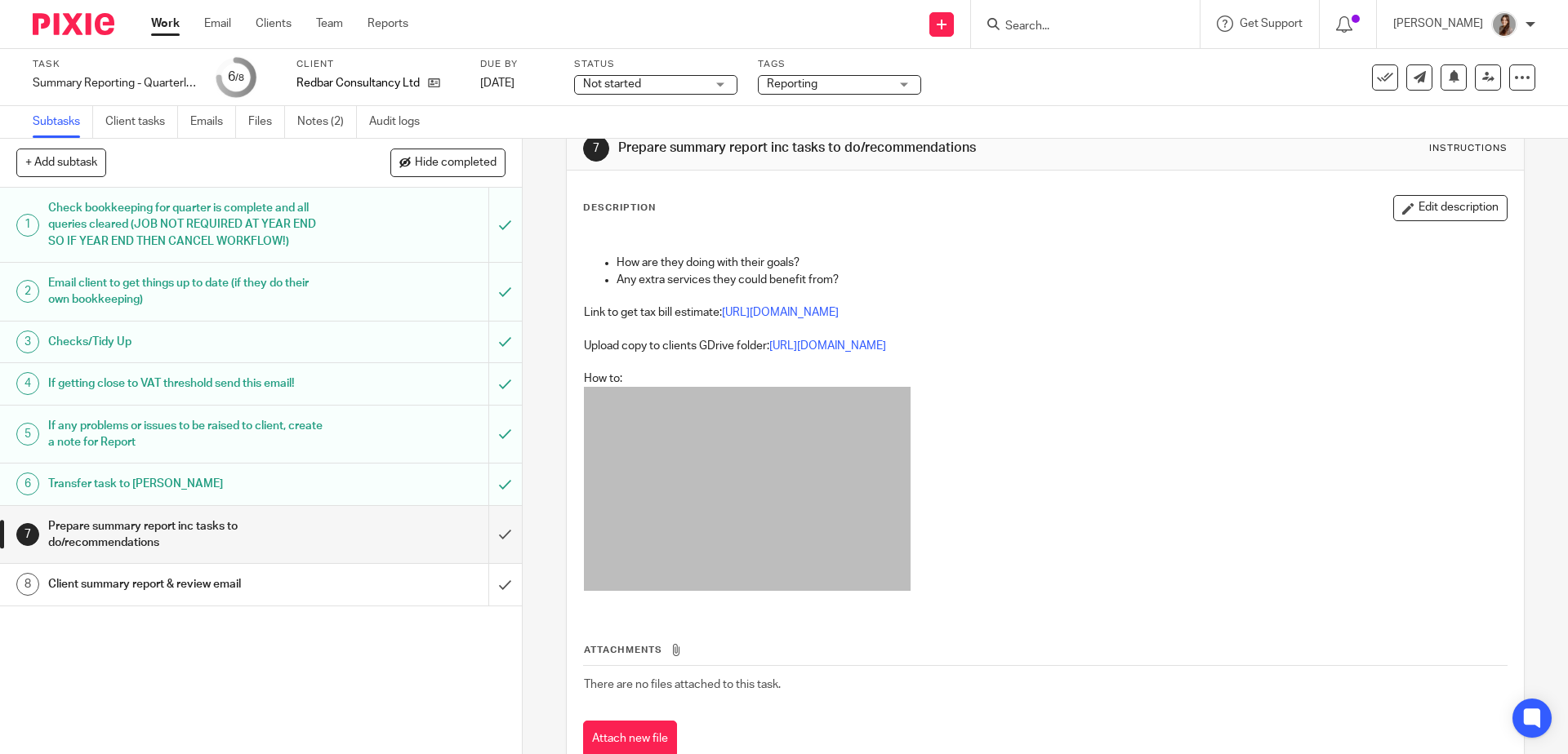
scroll to position [43, 0]
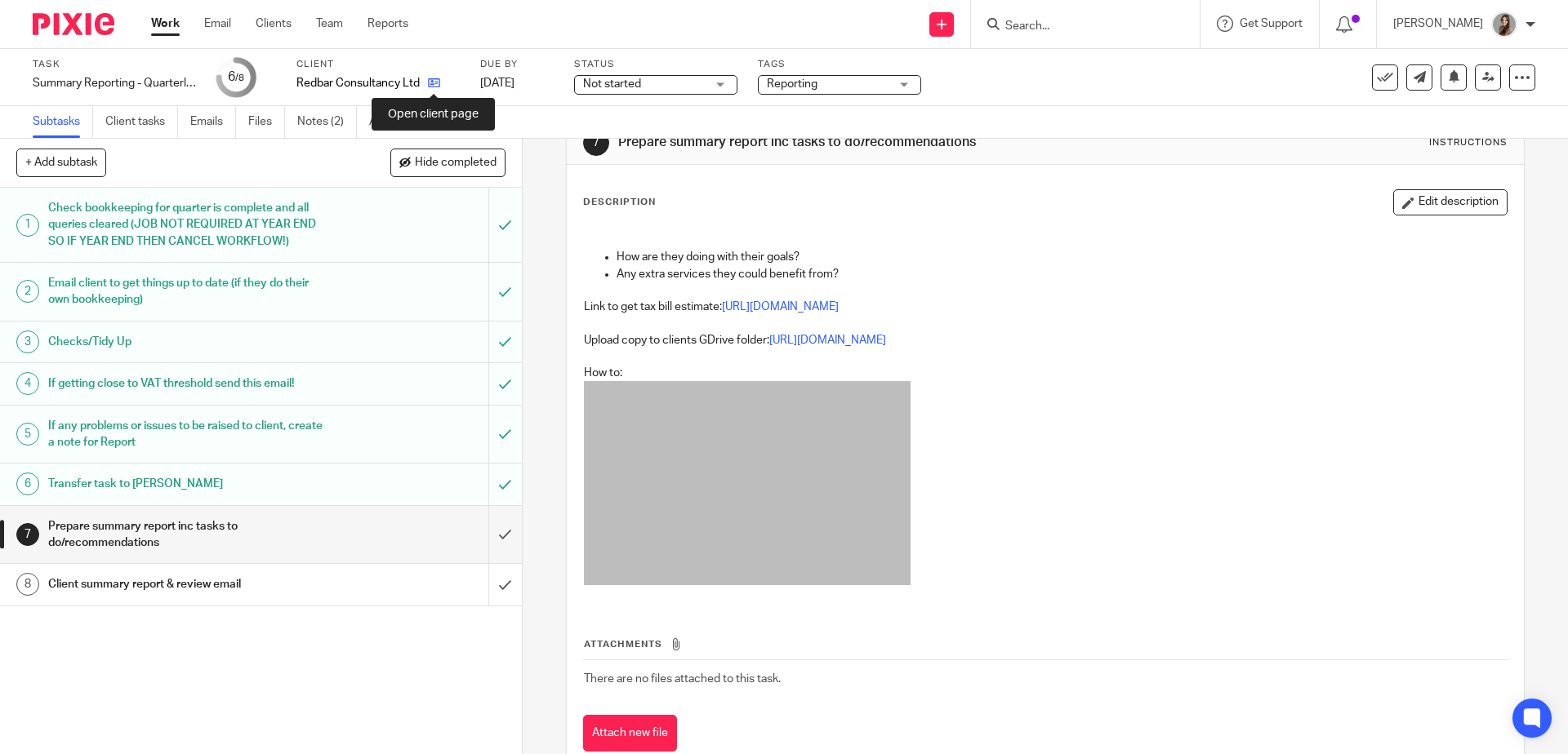
click at [436, 89] on icon at bounding box center [434, 82] width 12 height 12
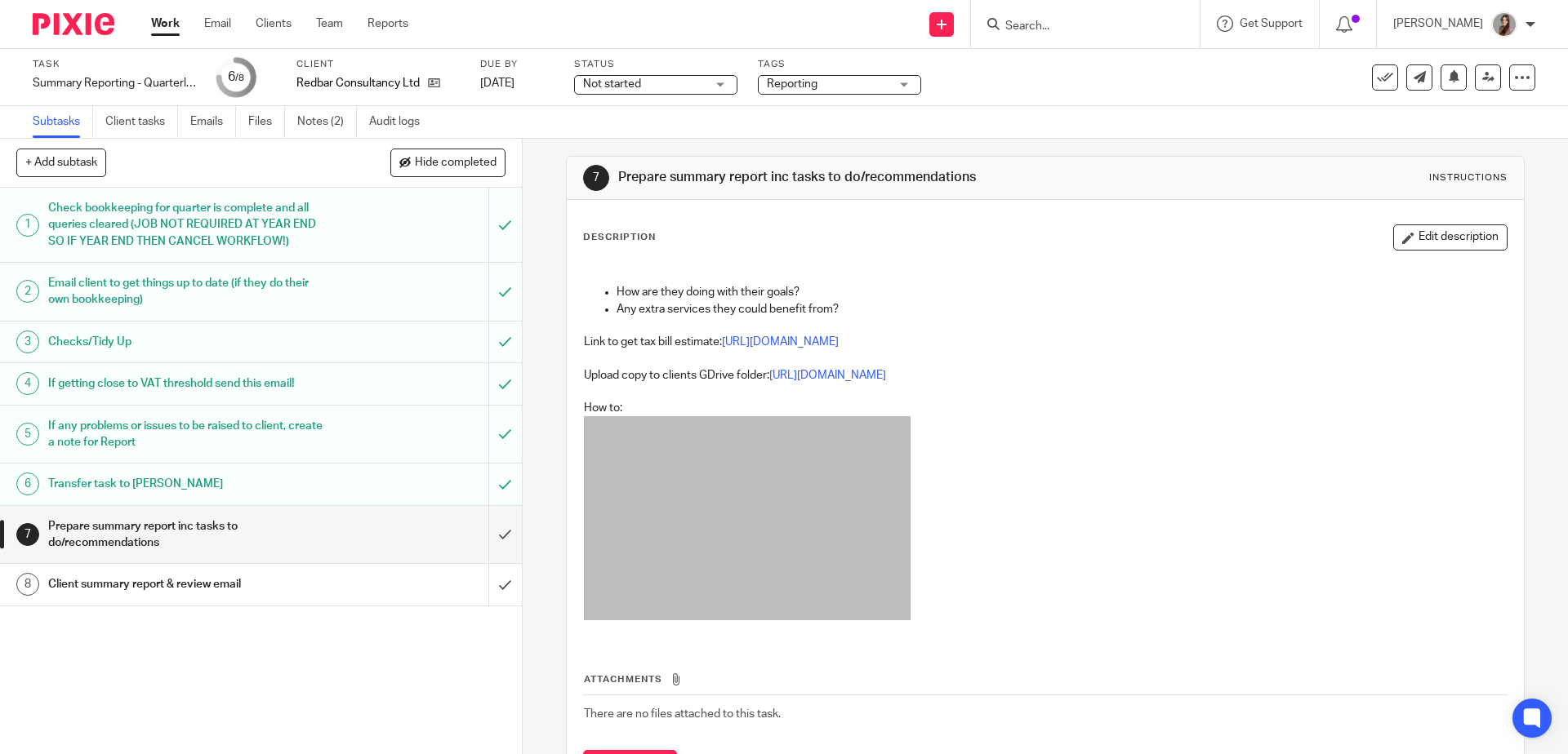
scroll to position [0, 0]
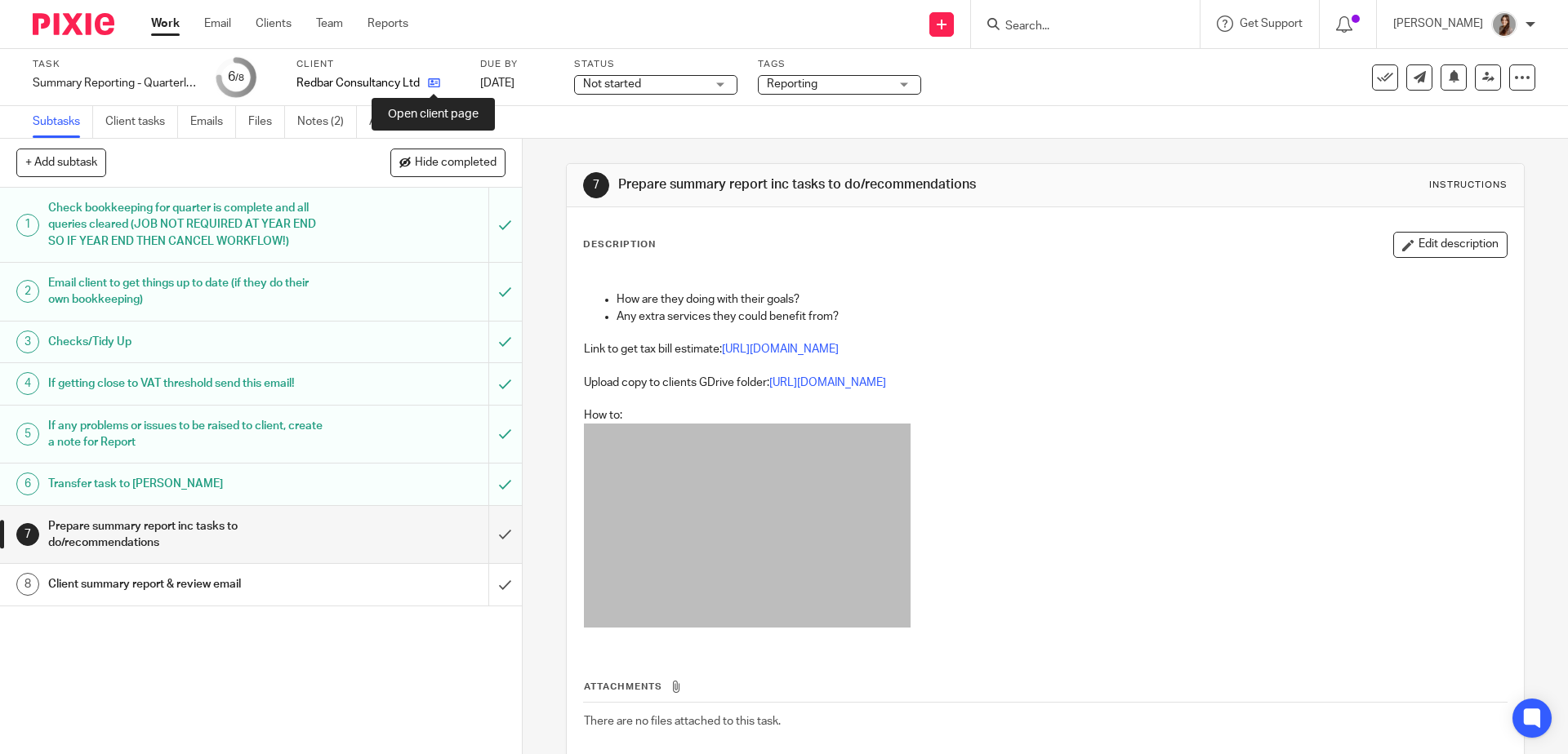
click at [429, 89] on icon at bounding box center [434, 82] width 12 height 12
click at [329, 127] on link "Notes (2)" at bounding box center [326, 122] width 59 height 32
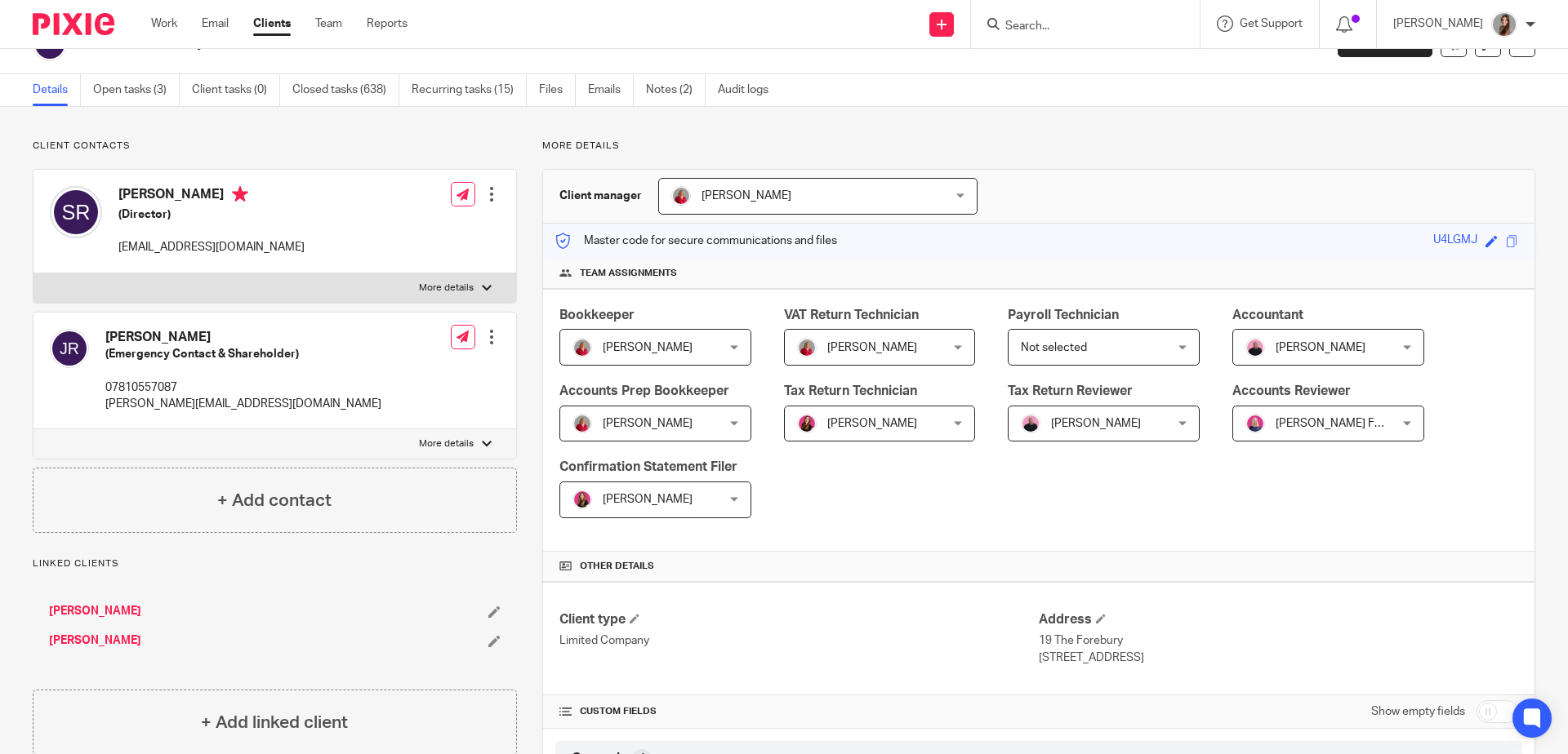
scroll to position [39, 0]
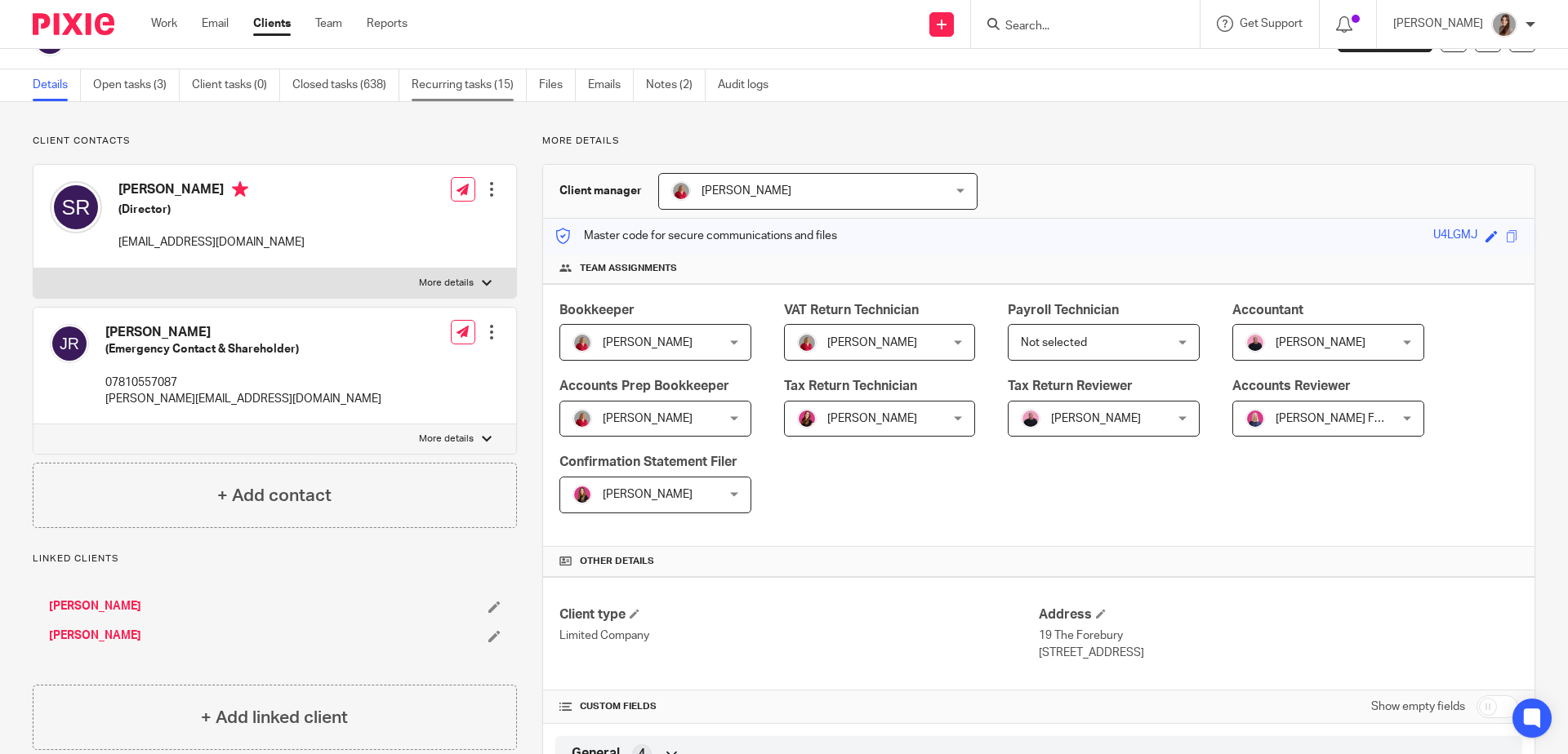
click at [473, 87] on link "Recurring tasks (15)" at bounding box center [469, 85] width 115 height 32
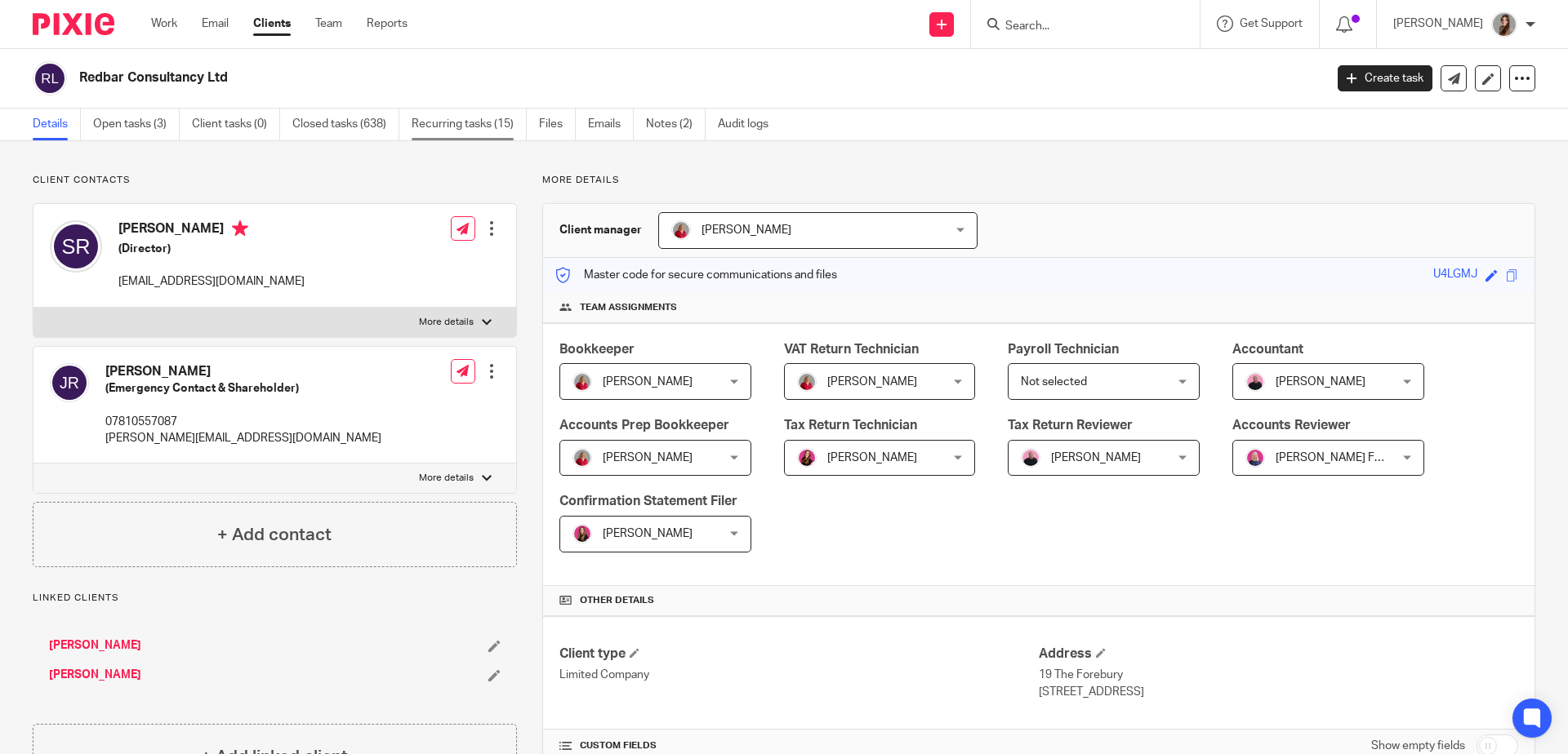
click at [467, 132] on link "Recurring tasks (15)" at bounding box center [469, 124] width 115 height 32
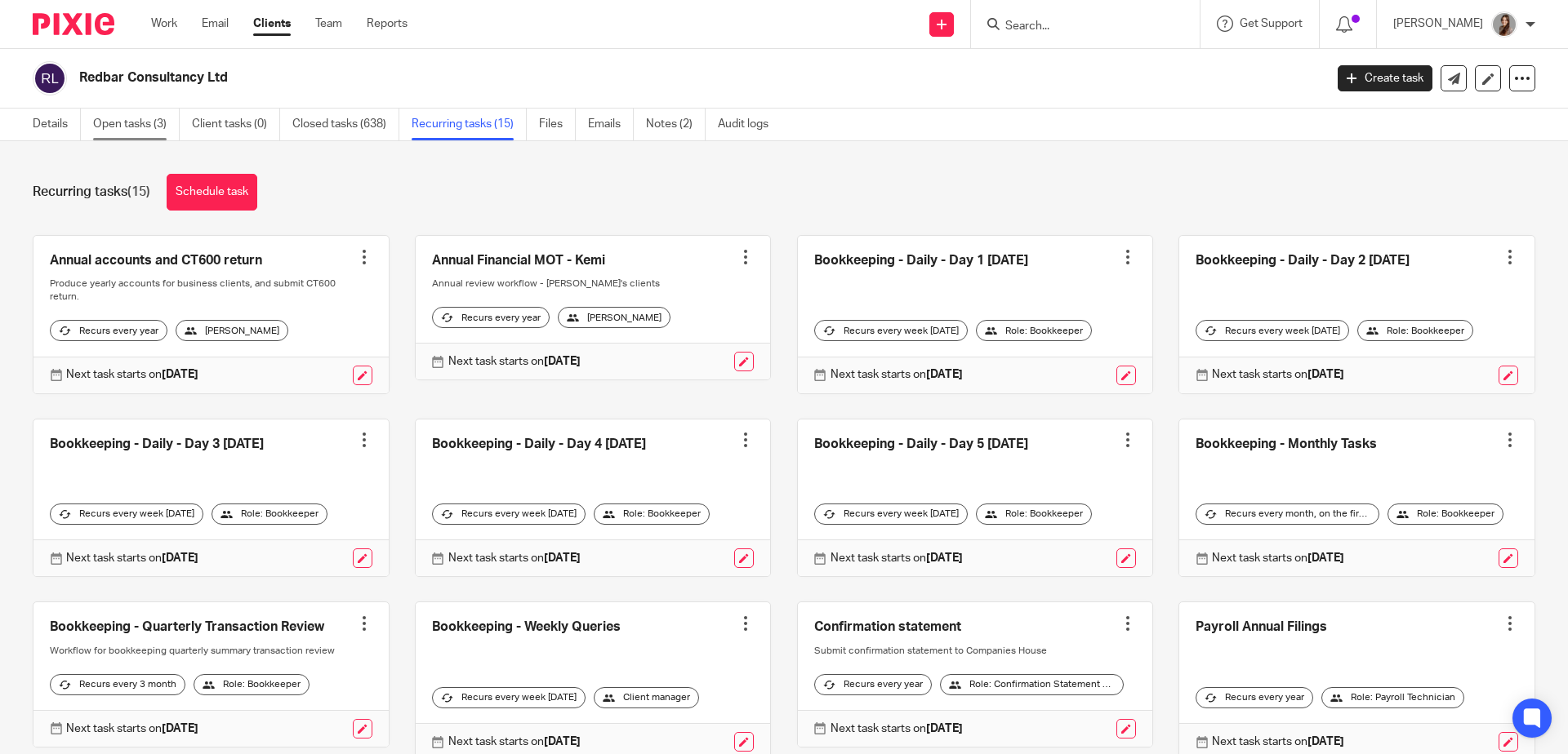
click at [149, 129] on link "Open tasks (3)" at bounding box center [136, 124] width 87 height 32
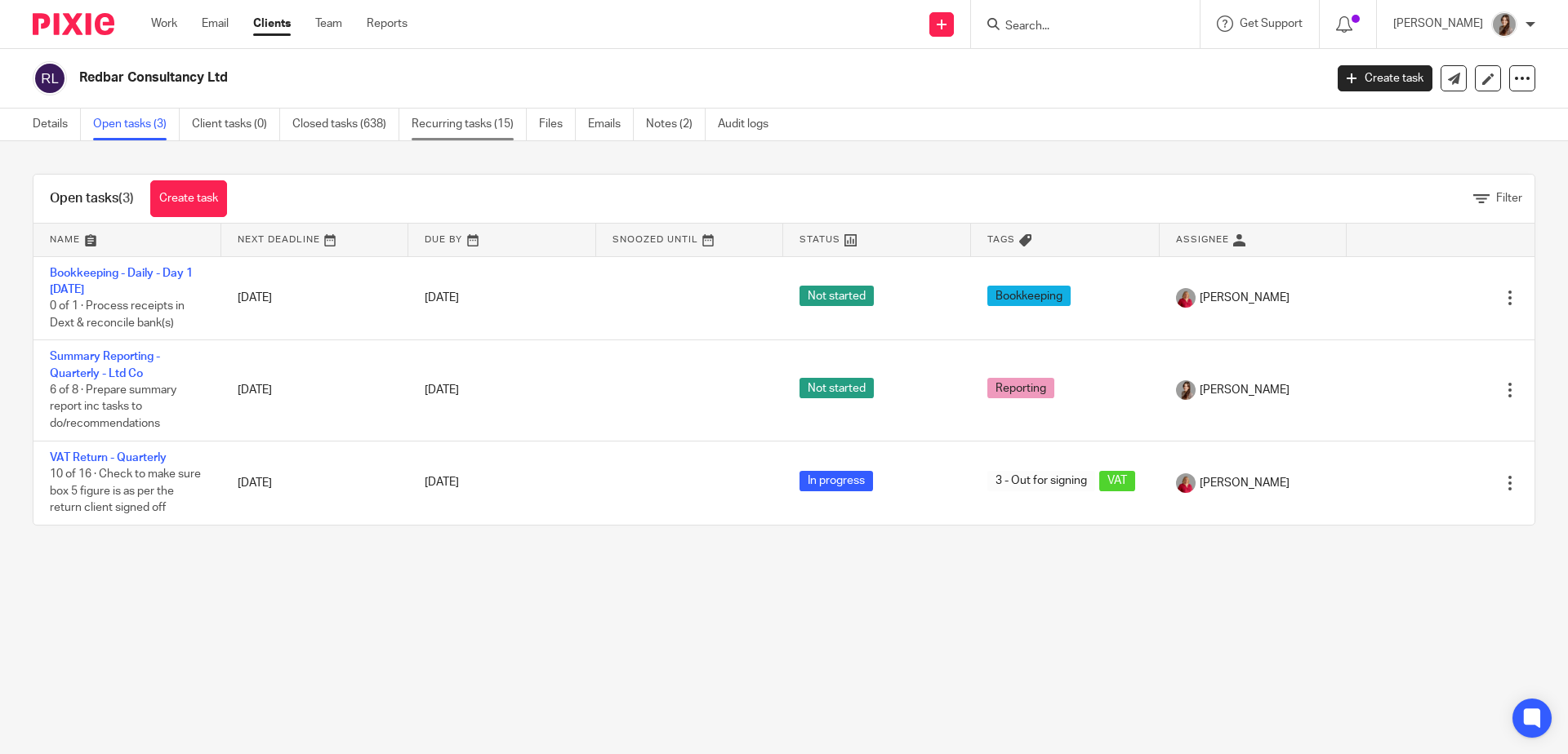
click at [452, 134] on link "Recurring tasks (15)" at bounding box center [469, 124] width 115 height 32
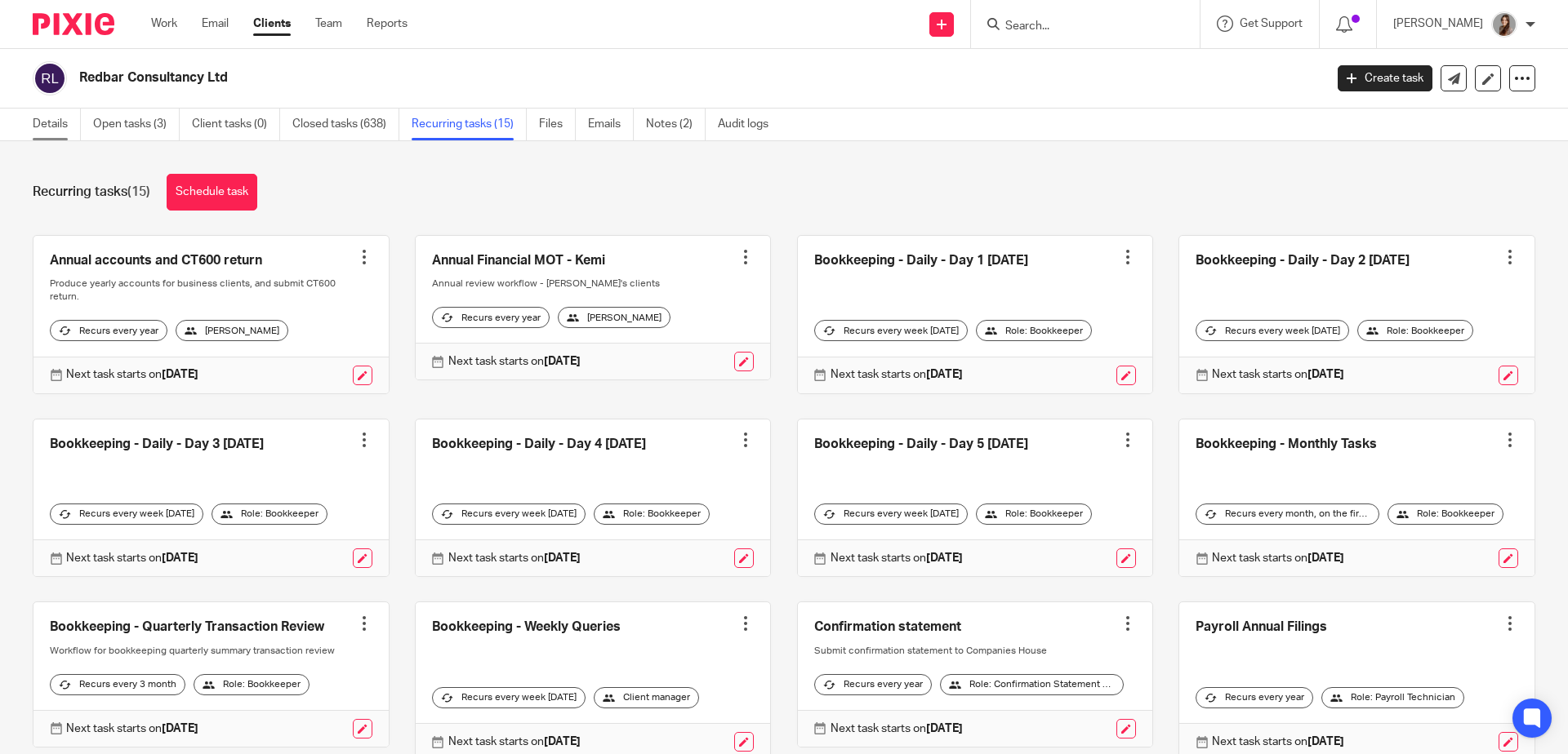
click at [40, 129] on link "Details" at bounding box center [56, 124] width 48 height 32
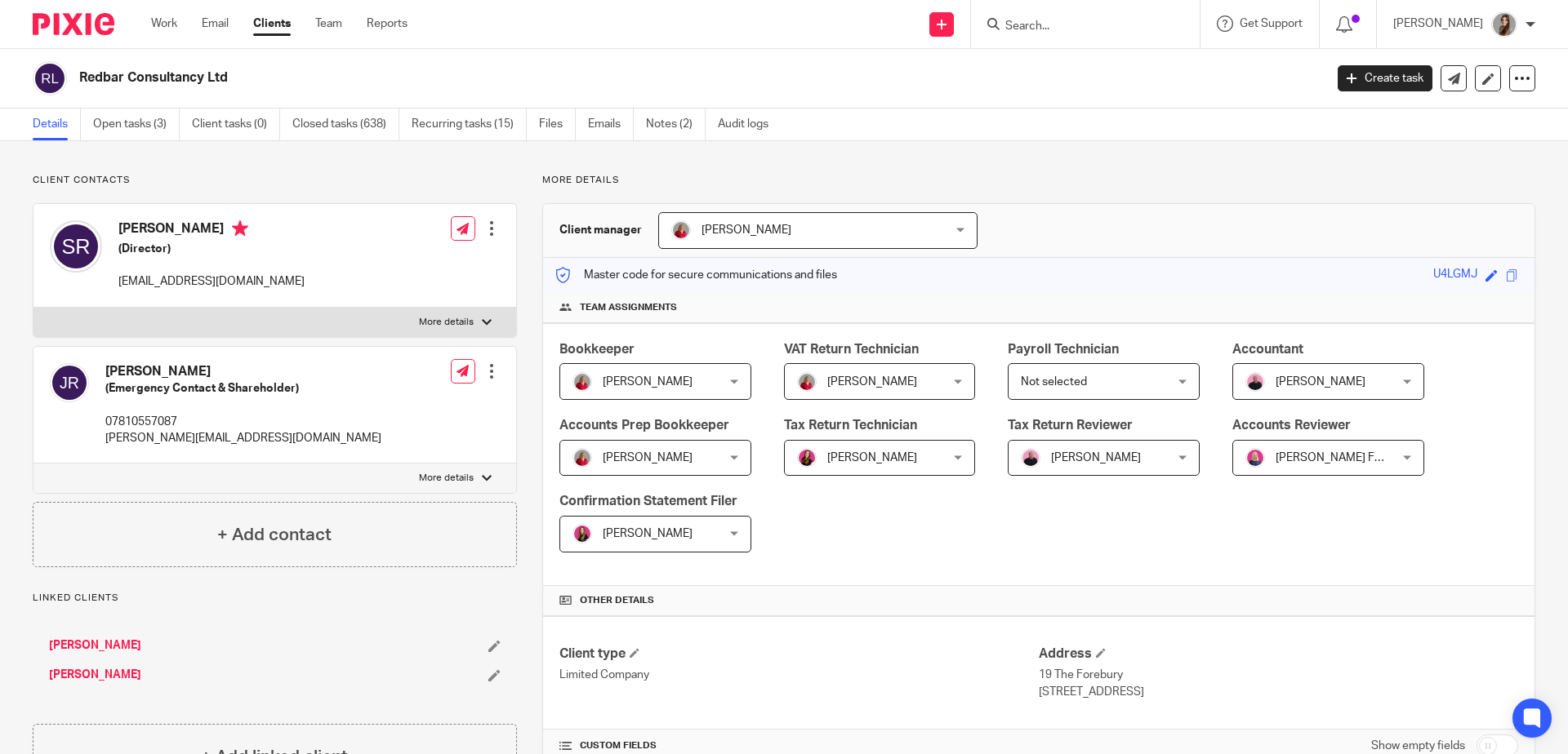
drag, startPoint x: 223, startPoint y: 75, endPoint x: 69, endPoint y: 79, distance: 154.1
click at [69, 79] on div "Redbar Consultancy Ltd" at bounding box center [672, 78] width 1280 height 35
copy div "Redbar Consultancy Ltd"
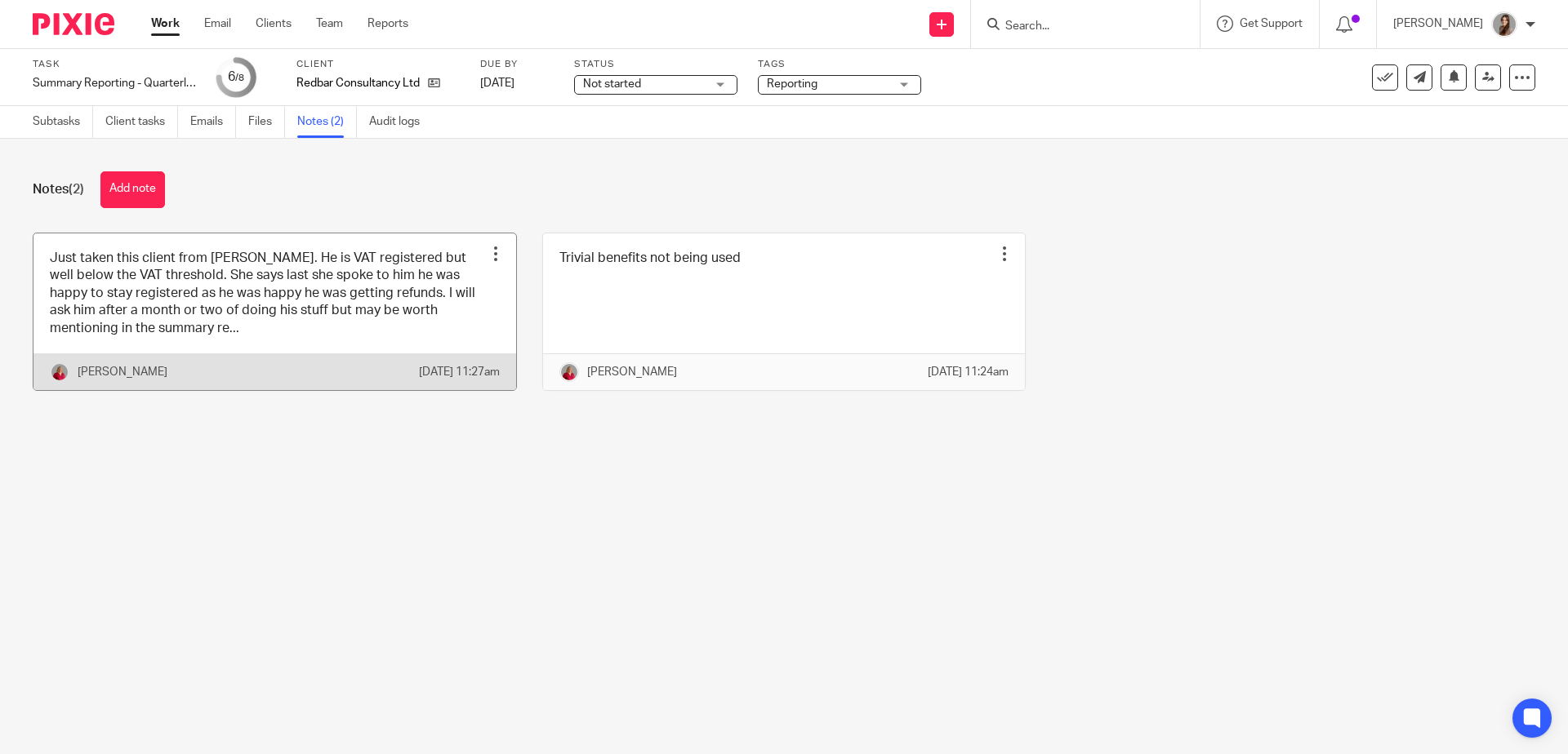
click at [313, 317] on link at bounding box center [275, 311] width 483 height 157
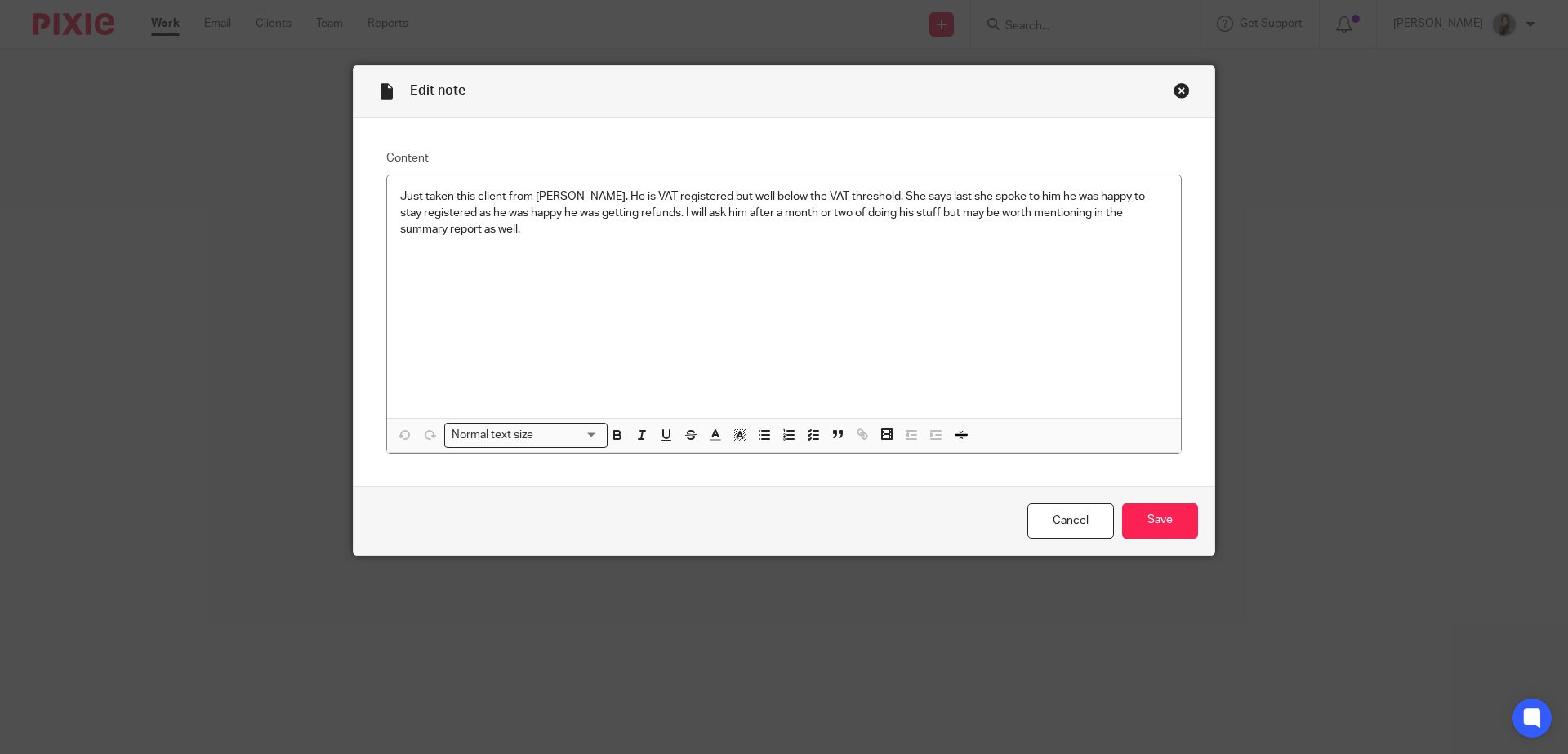
click at [1173, 89] on div "Close this dialog window" at bounding box center [1182, 91] width 16 height 16
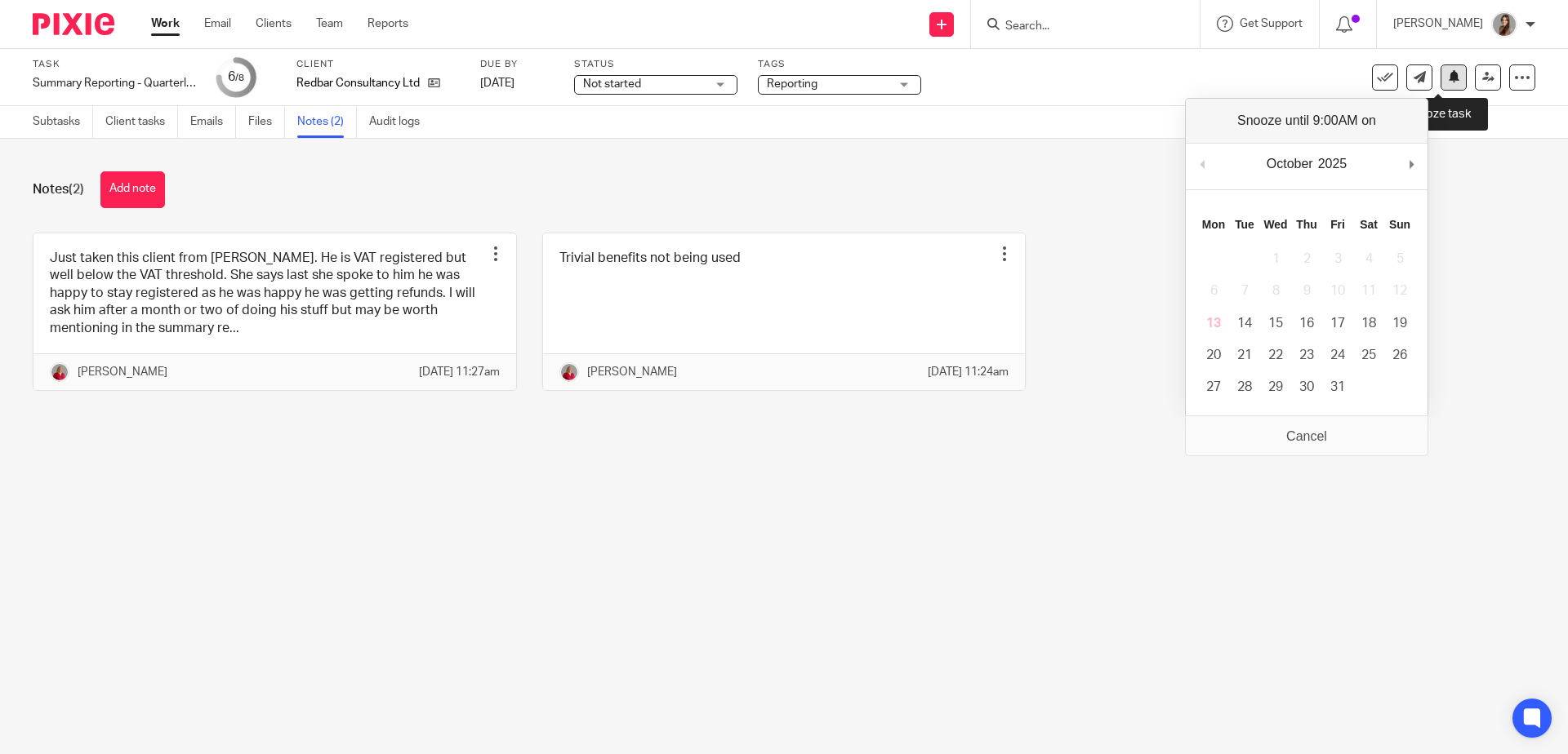
click at [1448, 80] on icon at bounding box center [1453, 76] width 12 height 12
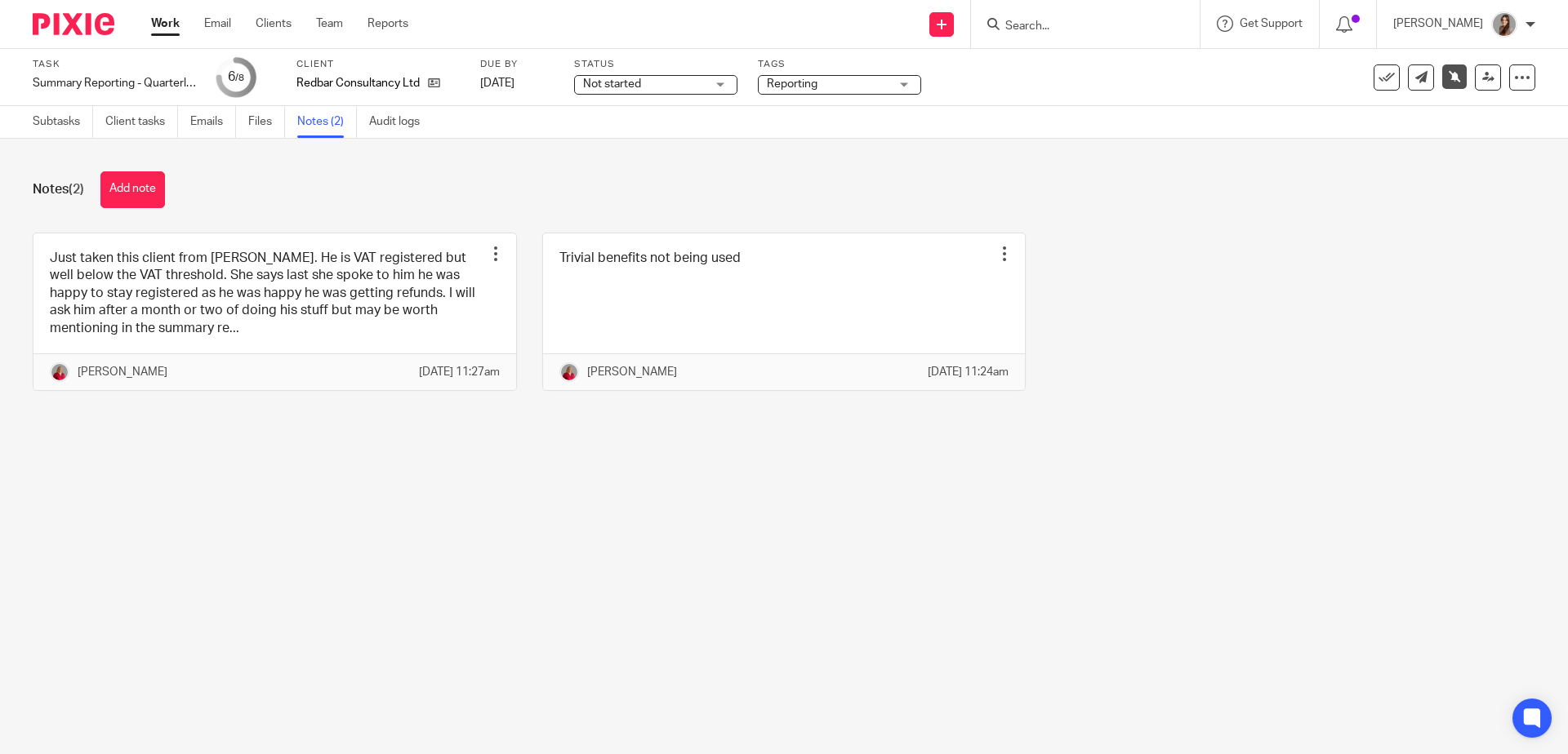
click at [71, 17] on img at bounding box center [74, 24] width 82 height 22
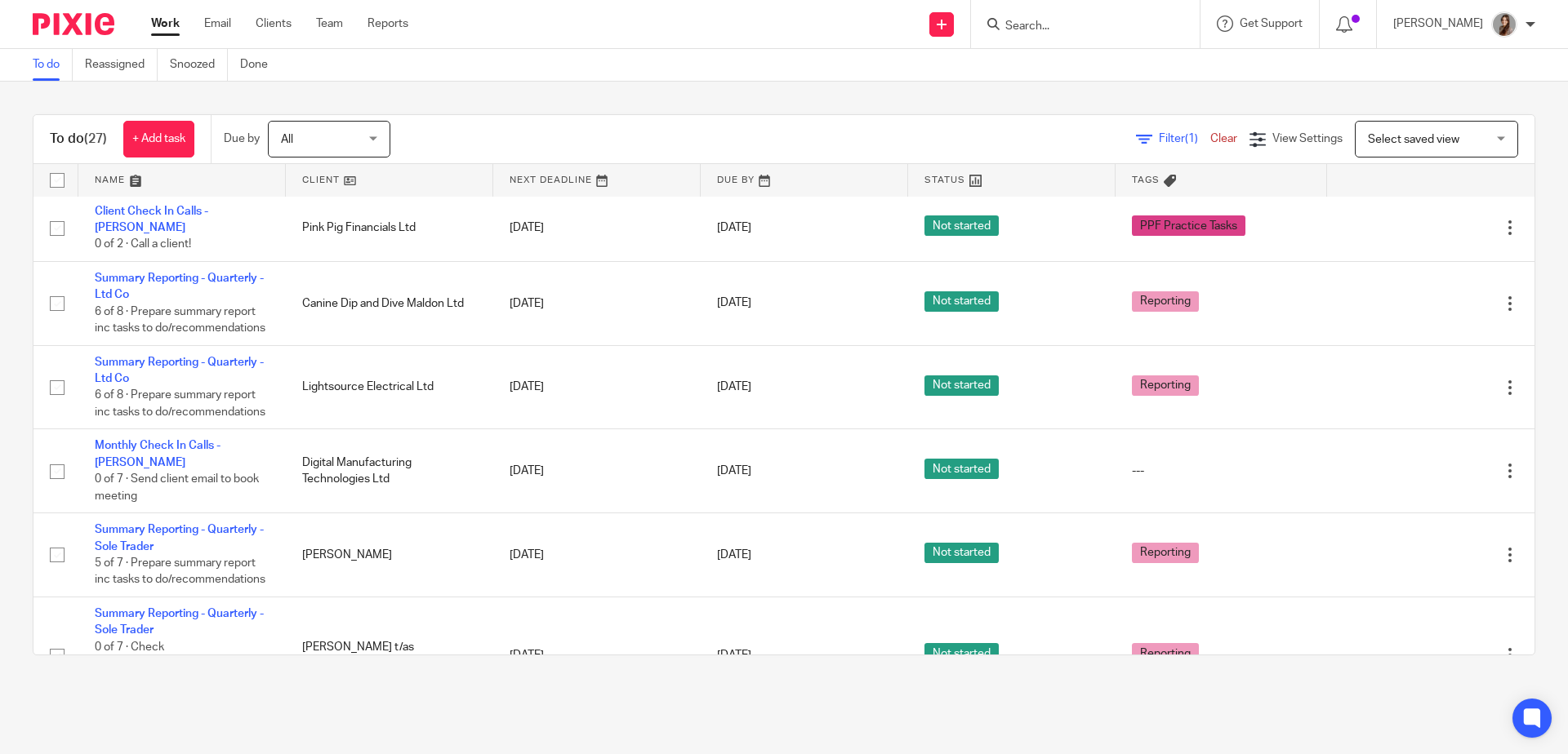
scroll to position [328, 0]
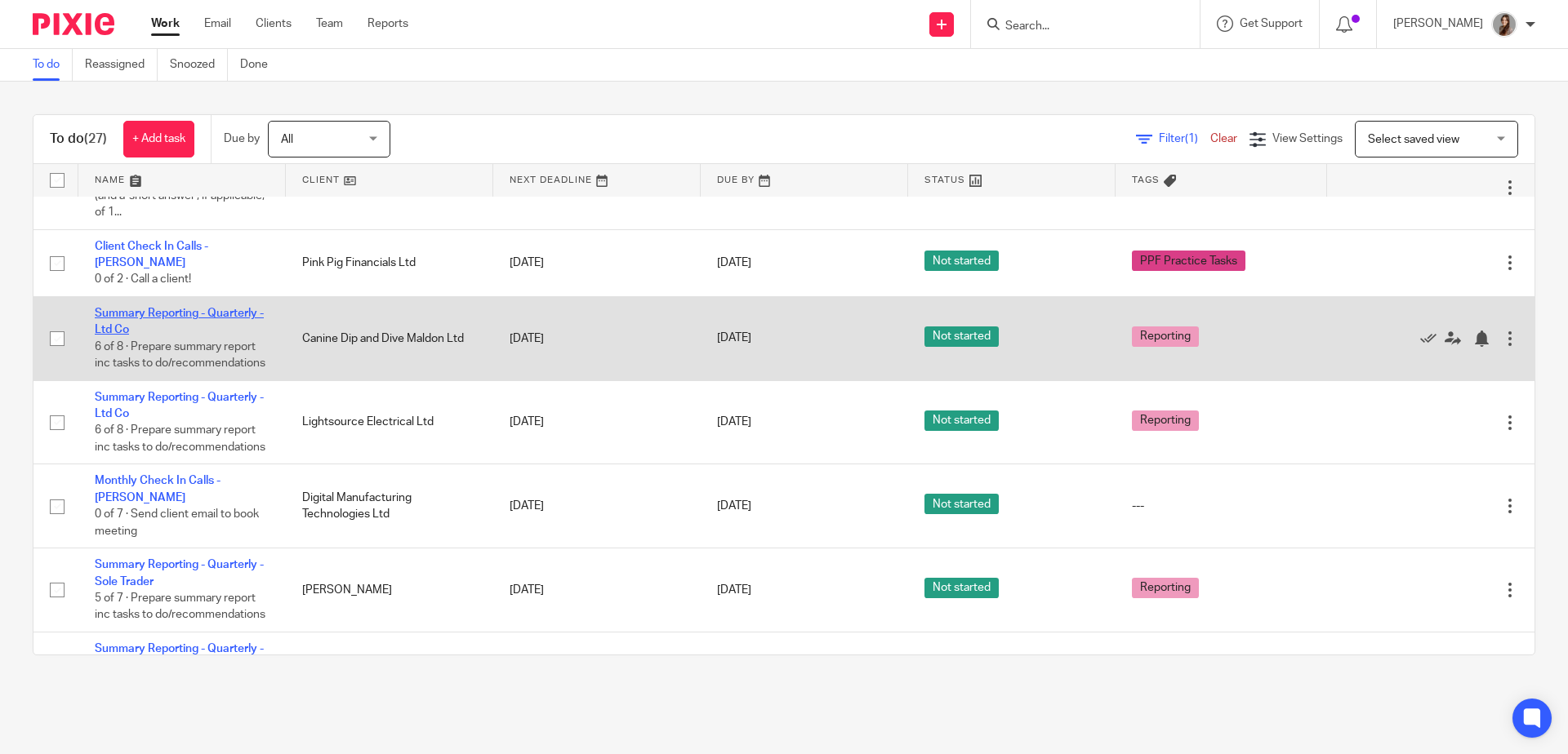
click at [153, 311] on link "Summary Reporting - Quarterly - Ltd Co" at bounding box center [179, 321] width 169 height 27
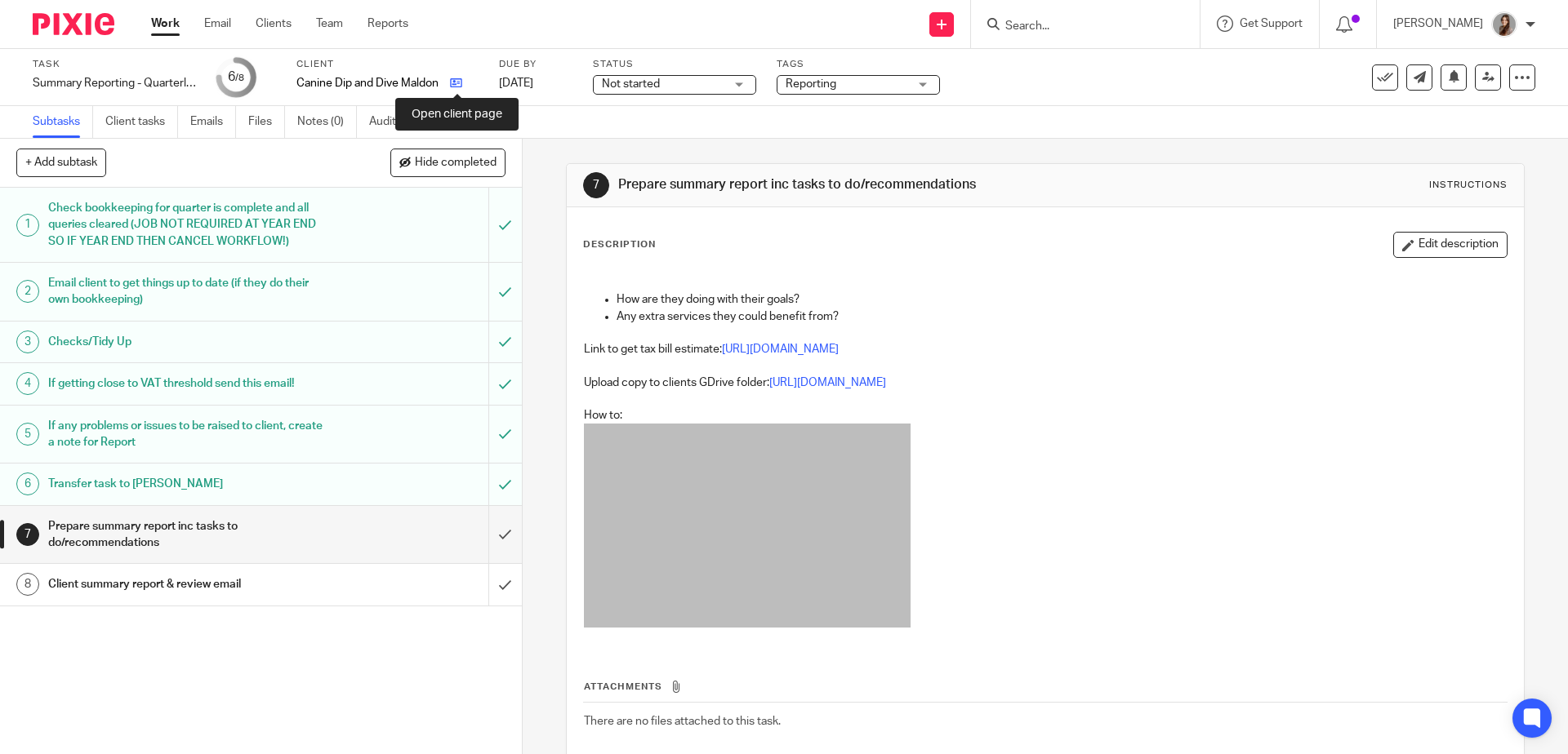
click at [453, 84] on icon at bounding box center [456, 82] width 12 height 12
click at [825, 382] on link "[URL][DOMAIN_NAME]" at bounding box center [827, 382] width 117 height 12
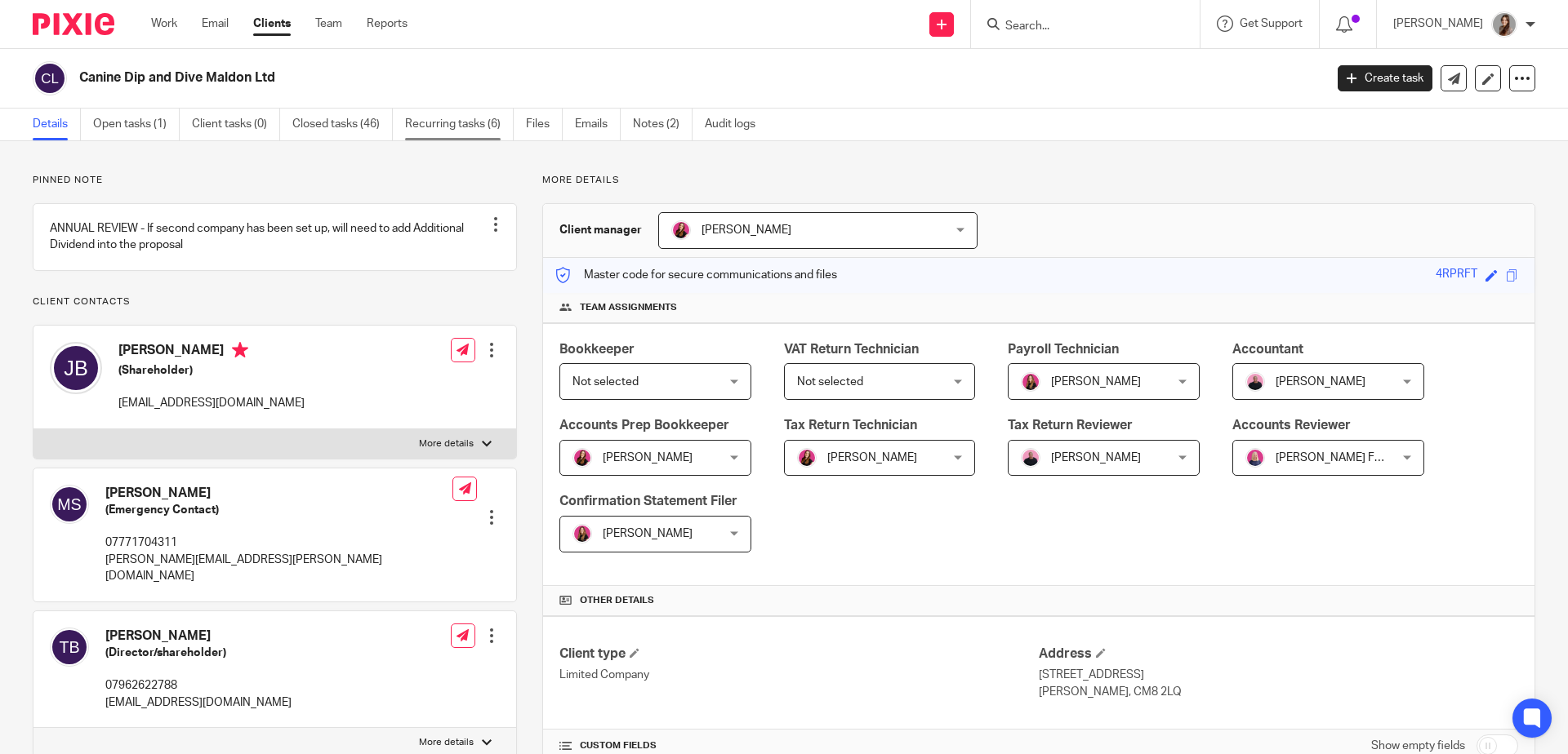
click at [454, 131] on link "Recurring tasks (6)" at bounding box center [459, 124] width 108 height 32
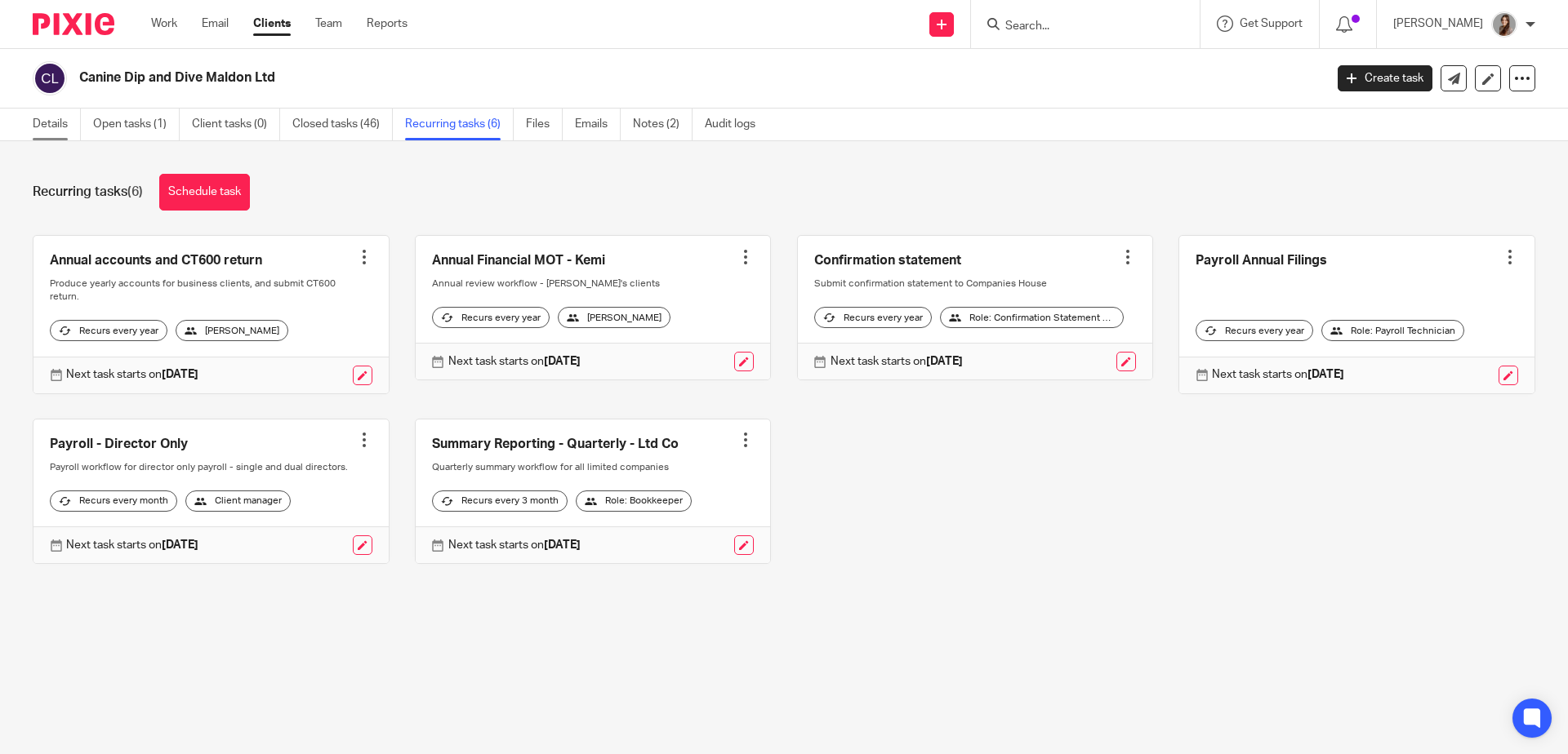
click at [51, 126] on link "Details" at bounding box center [56, 124] width 48 height 32
